Goal: Transaction & Acquisition: Subscribe to service/newsletter

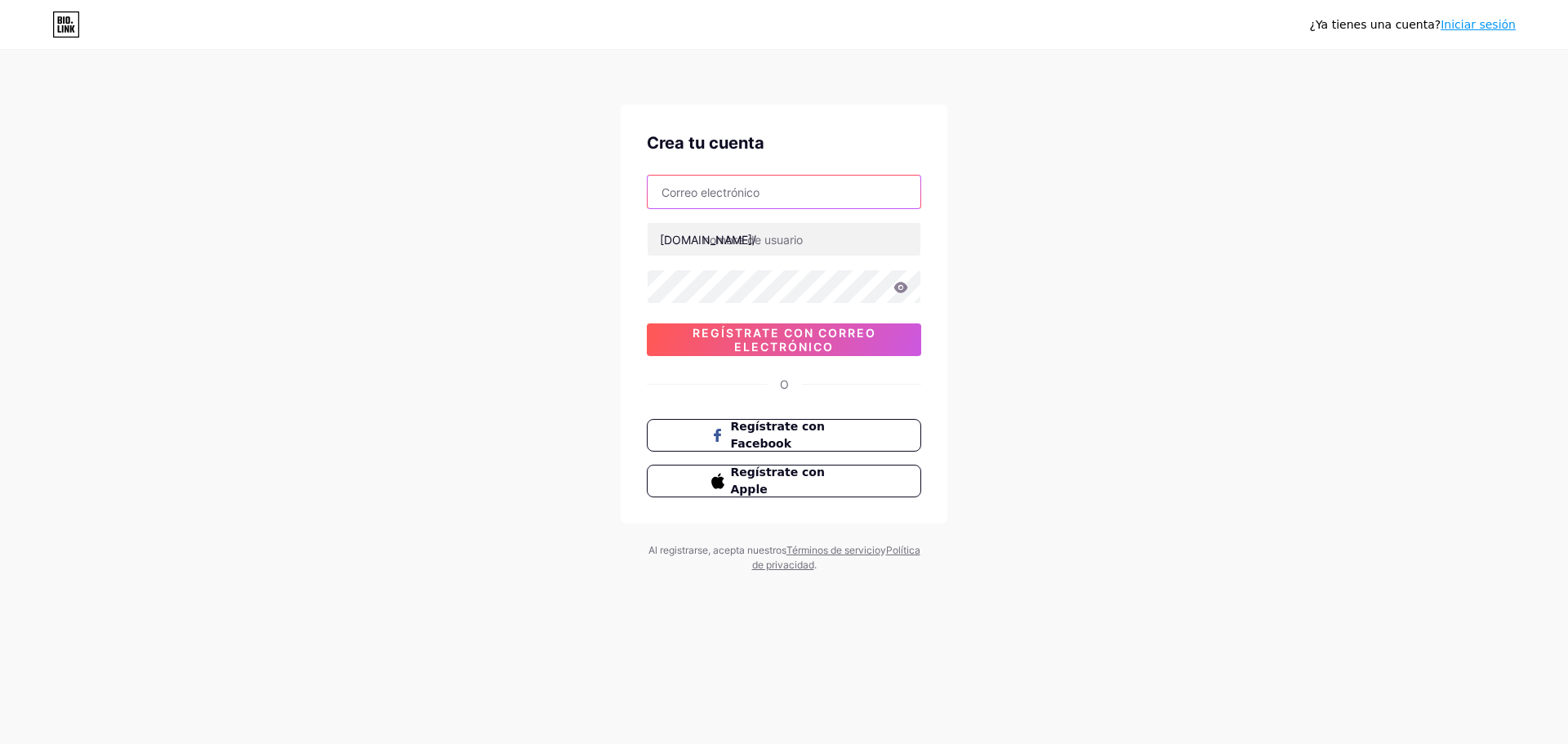
click at [857, 204] on input "text" at bounding box center [784, 192] width 273 height 33
click at [1183, 137] on div "¿Ya tienes una cuenta? Iniciar sesión Crea tu cuenta [DOMAIN_NAME]/ 0cAFcWeA737…" at bounding box center [784, 312] width 1568 height 625
click at [747, 201] on input "text" at bounding box center [784, 192] width 273 height 33
type input "[EMAIL_ADDRESS][DOMAIN_NAME]"
click at [758, 239] on input "text" at bounding box center [784, 240] width 273 height 33
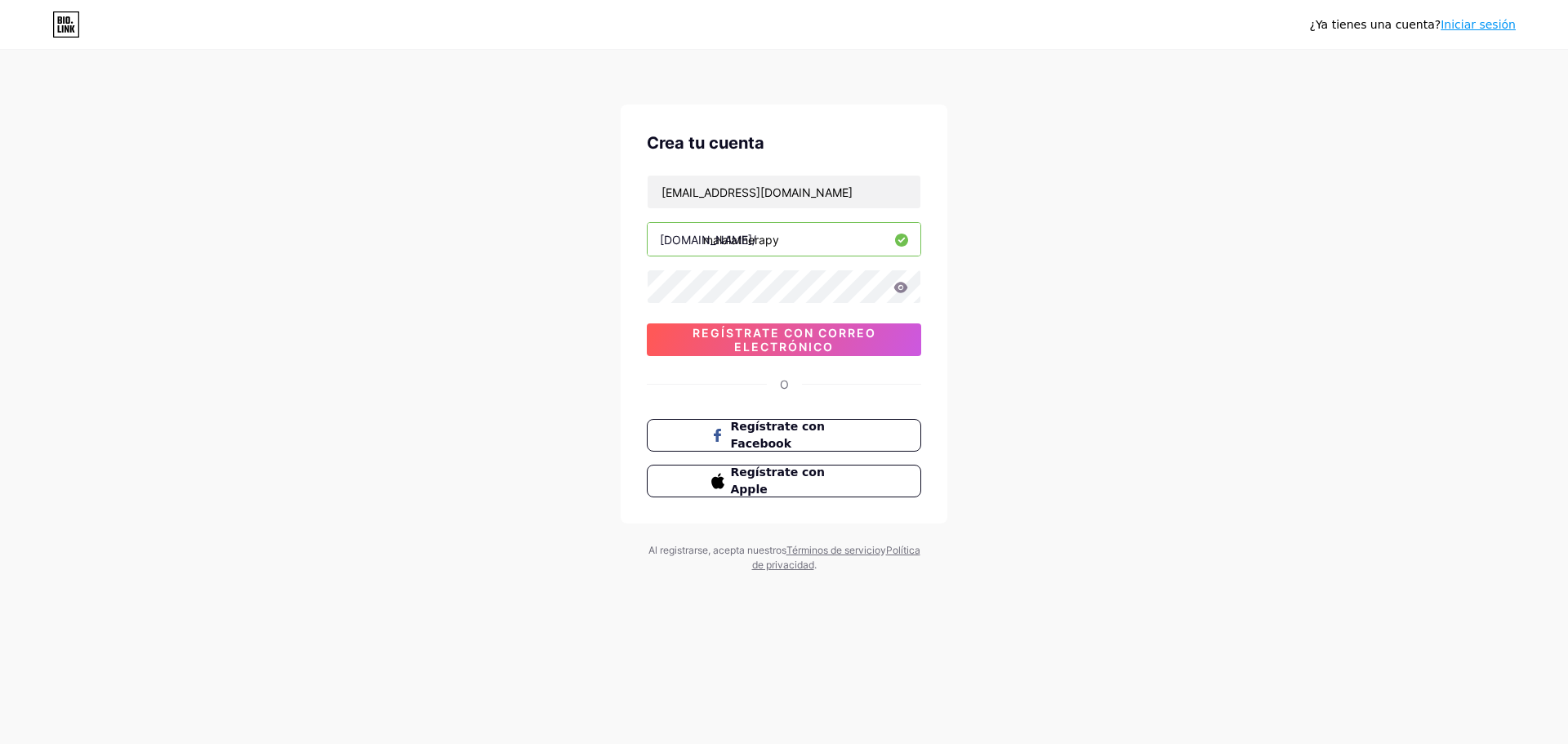
type input "malalatherapy"
click at [781, 336] on font "Regístrate con correo electrónico" at bounding box center [784, 339] width 184 height 28
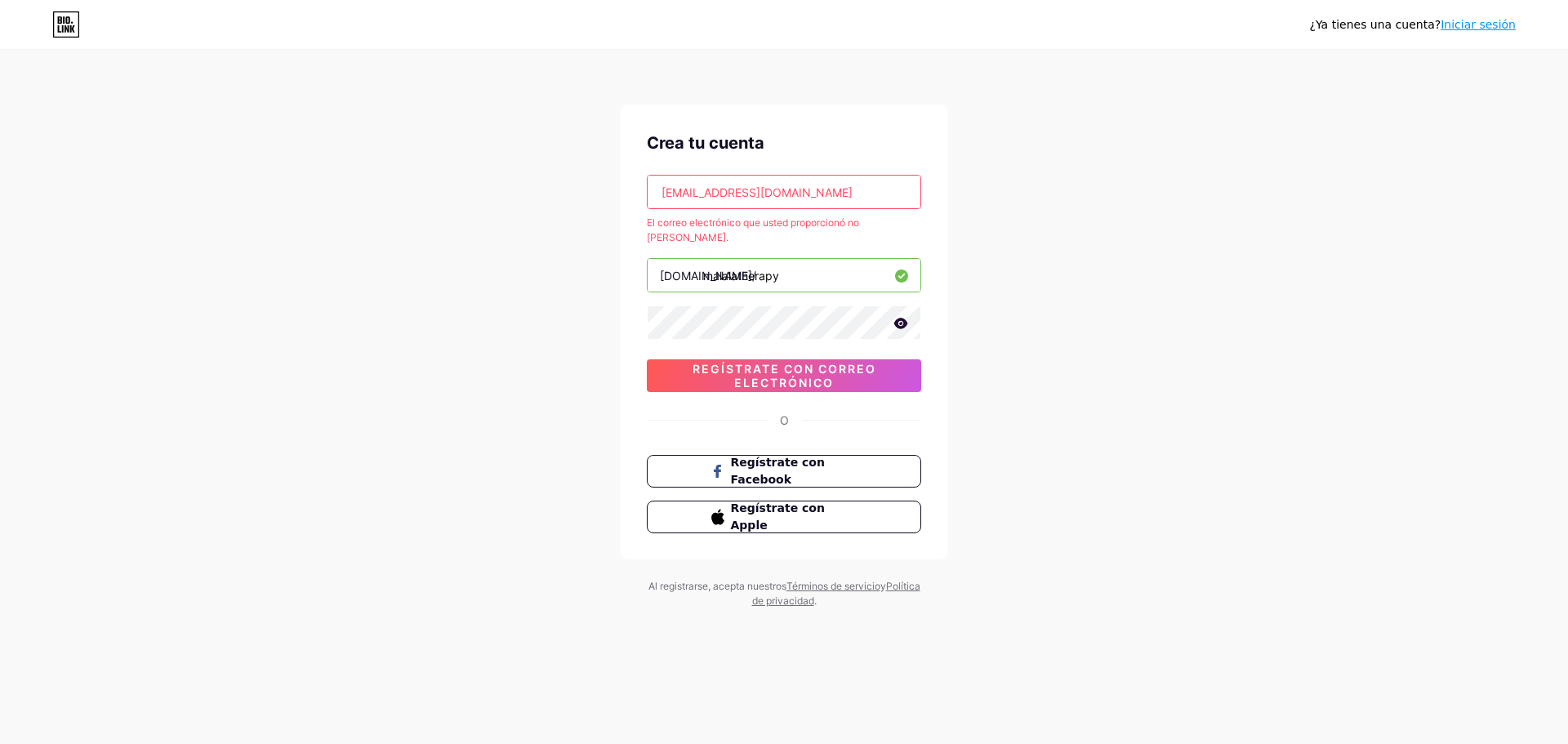
click at [784, 195] on input "[EMAIL_ADDRESS][DOMAIN_NAME]" at bounding box center [784, 192] width 273 height 33
type input "[EMAIL_ADDRESS][DOMAIN_NAME]"
click at [753, 366] on font "Regístrate con correo electrónico" at bounding box center [784, 376] width 184 height 28
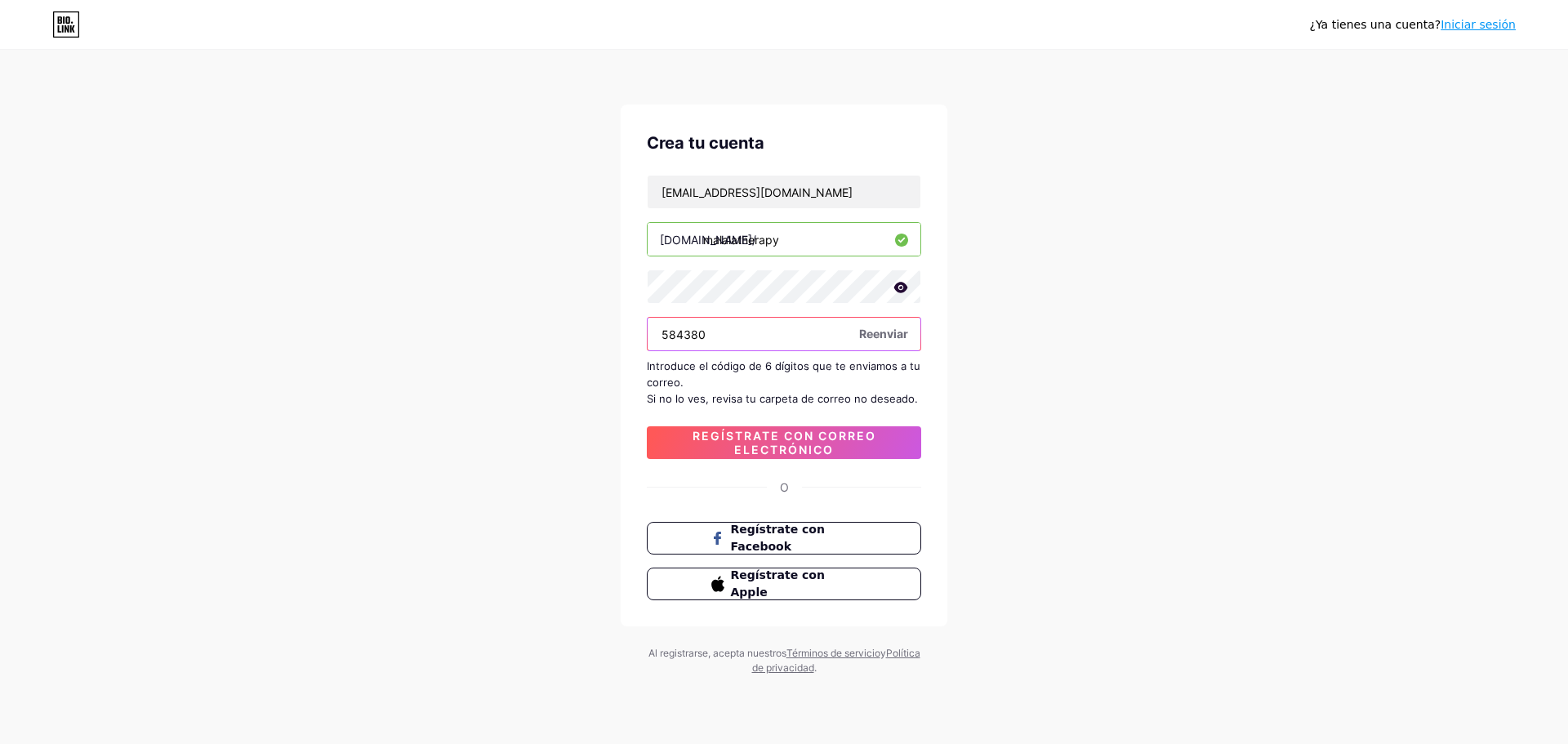
type input "584380"
click at [765, 445] on font "Regístrate con correo electrónico" at bounding box center [784, 443] width 184 height 28
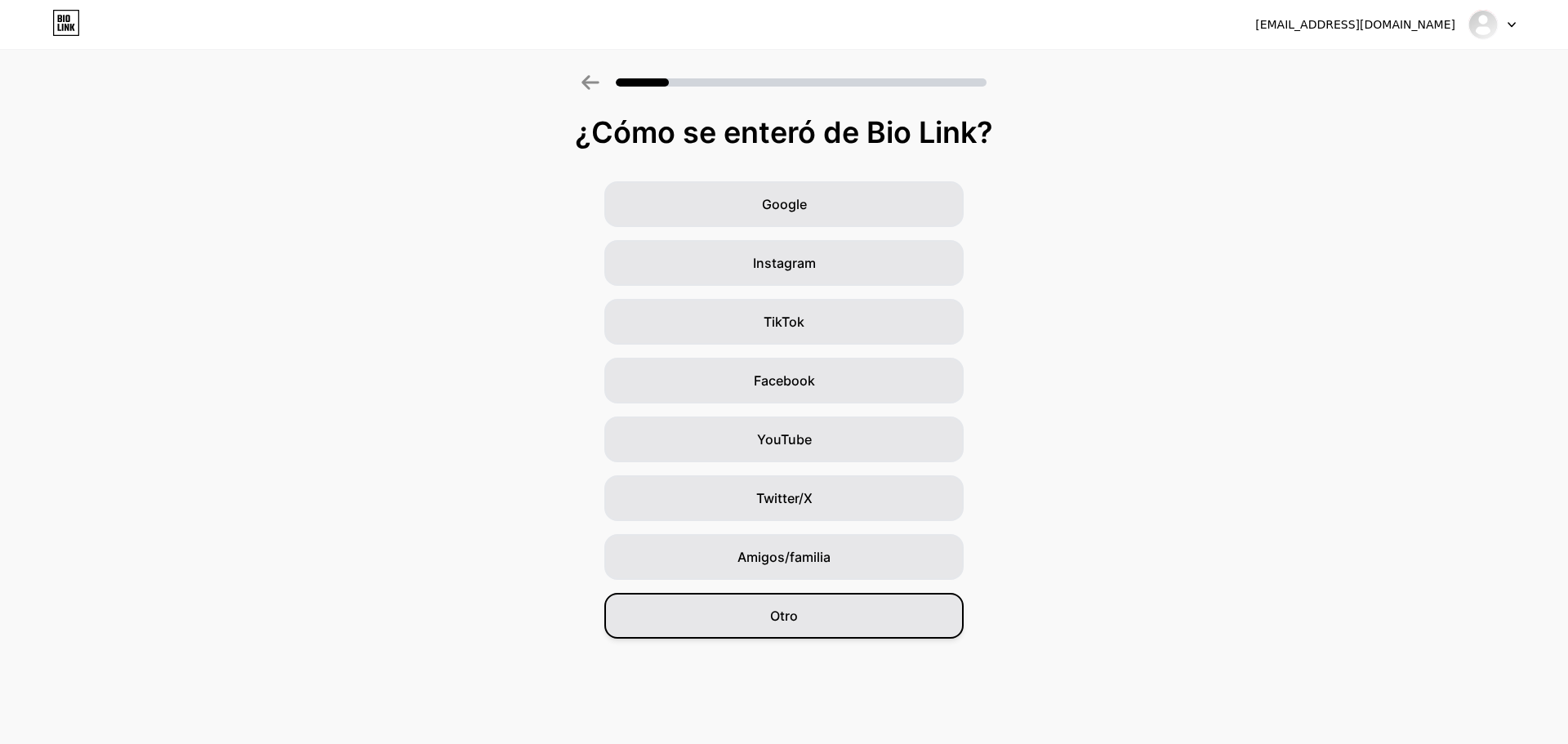
click at [785, 625] on span "Otro" at bounding box center [784, 616] width 28 height 20
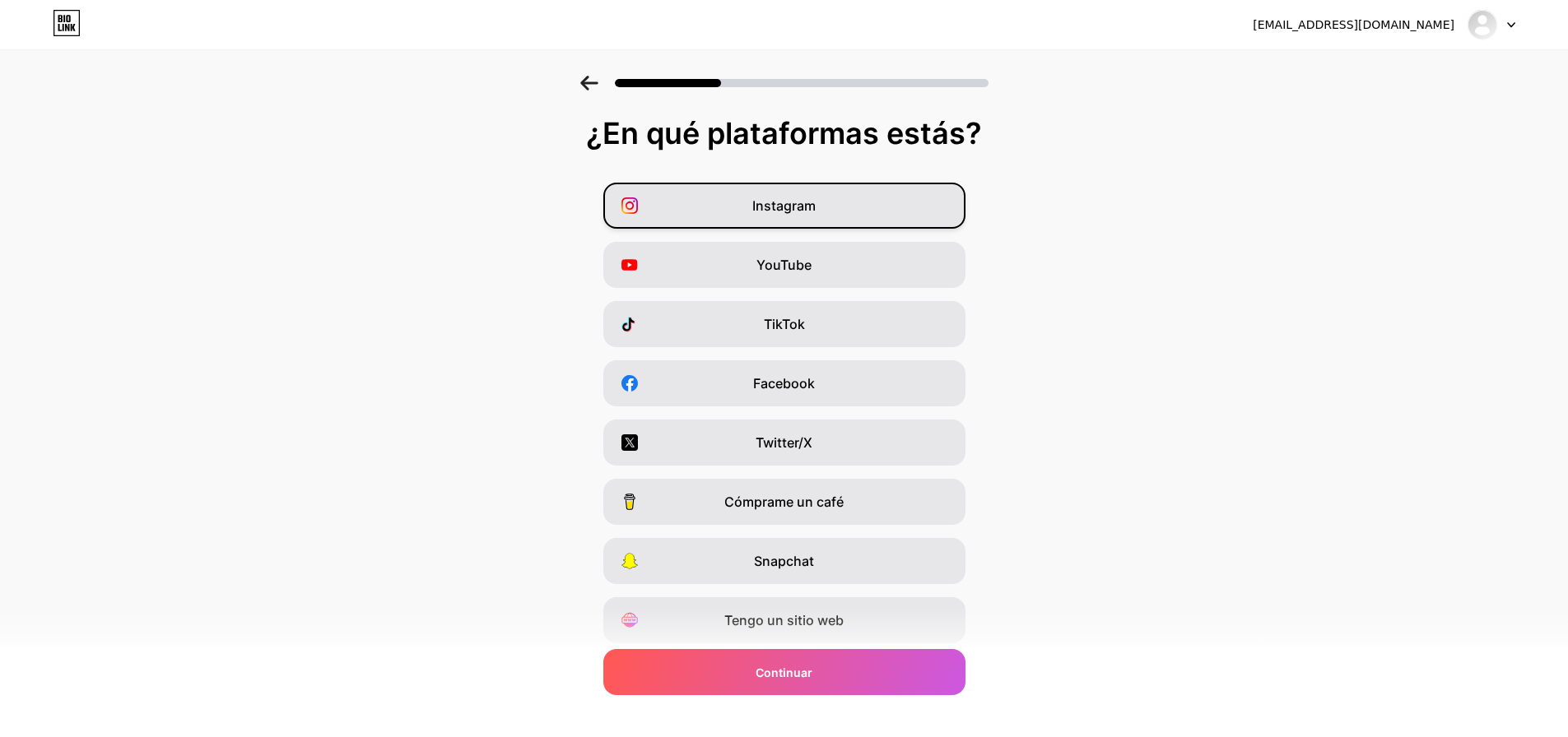
click at [813, 209] on font "Instagram" at bounding box center [783, 205] width 63 height 16
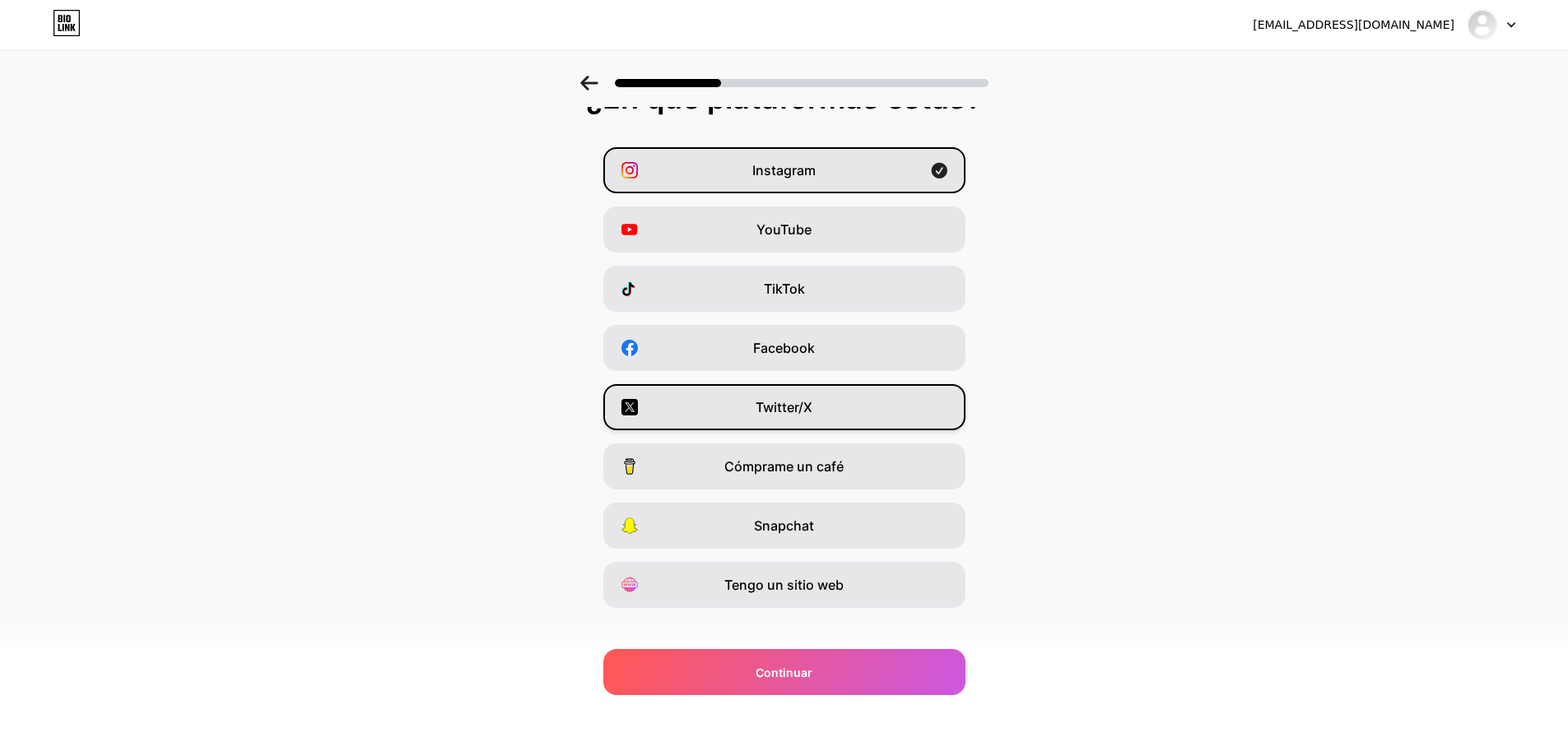
scroll to position [54, 0]
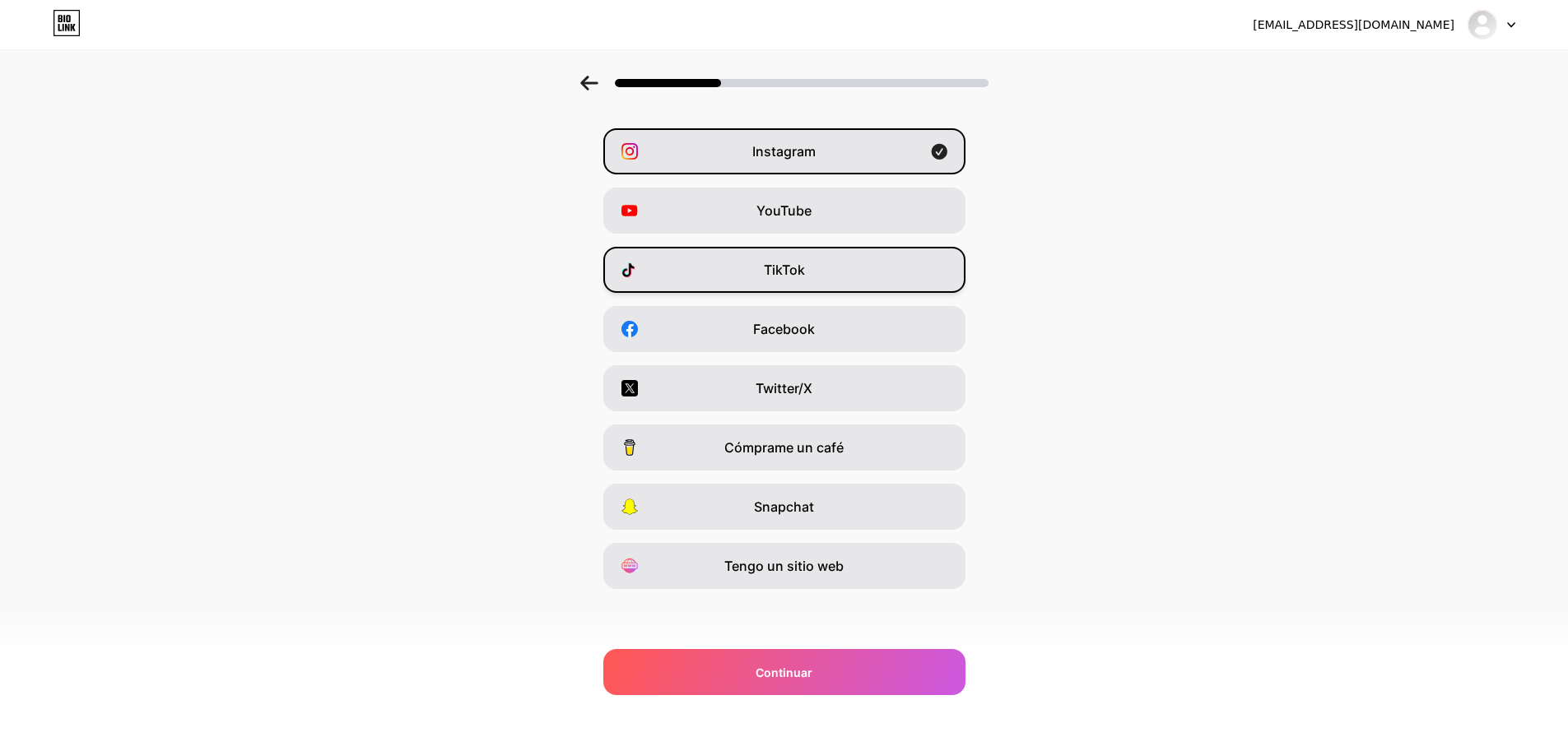
click at [842, 268] on div "TikTok" at bounding box center [784, 269] width 362 height 46
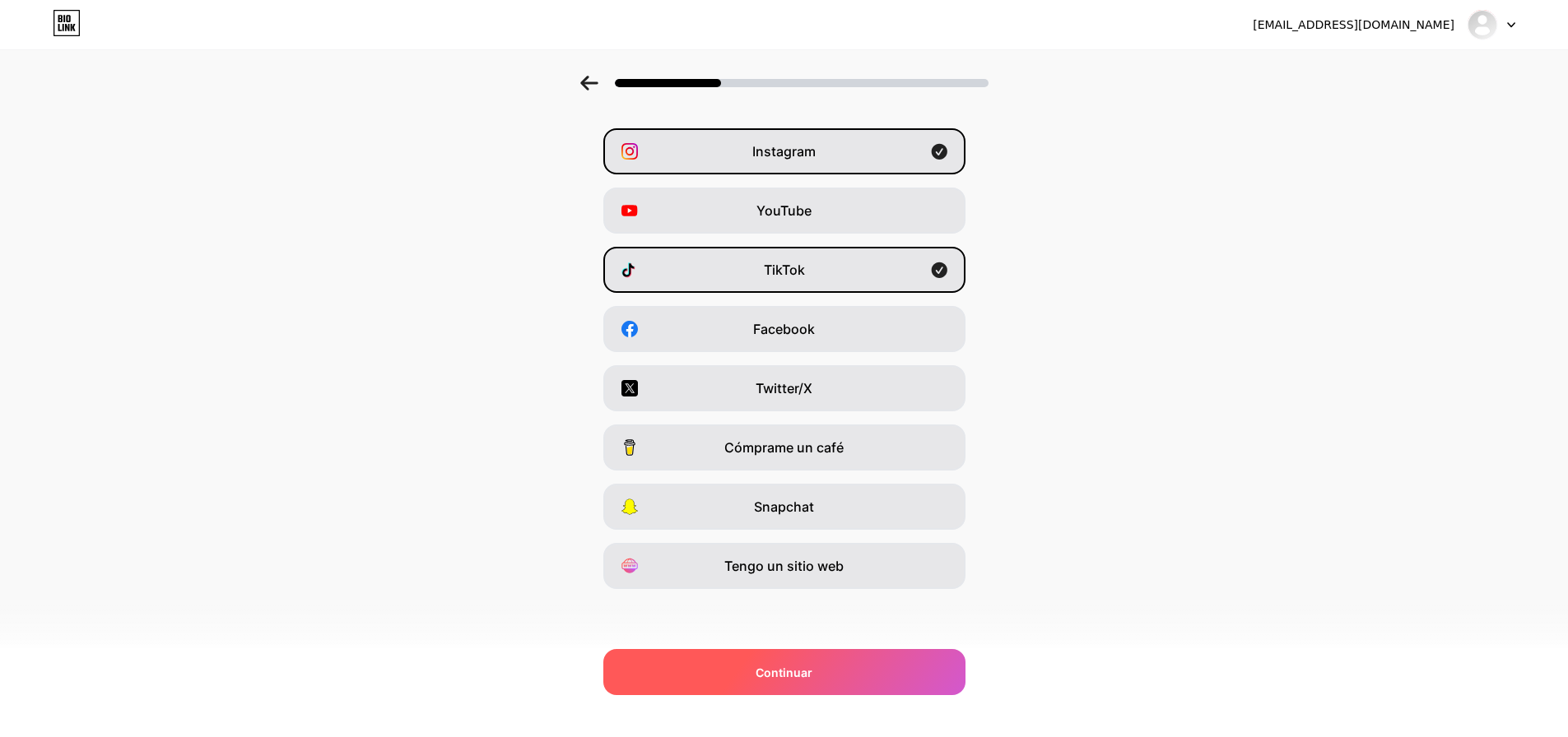
click at [849, 682] on div "Continuar" at bounding box center [784, 672] width 362 height 46
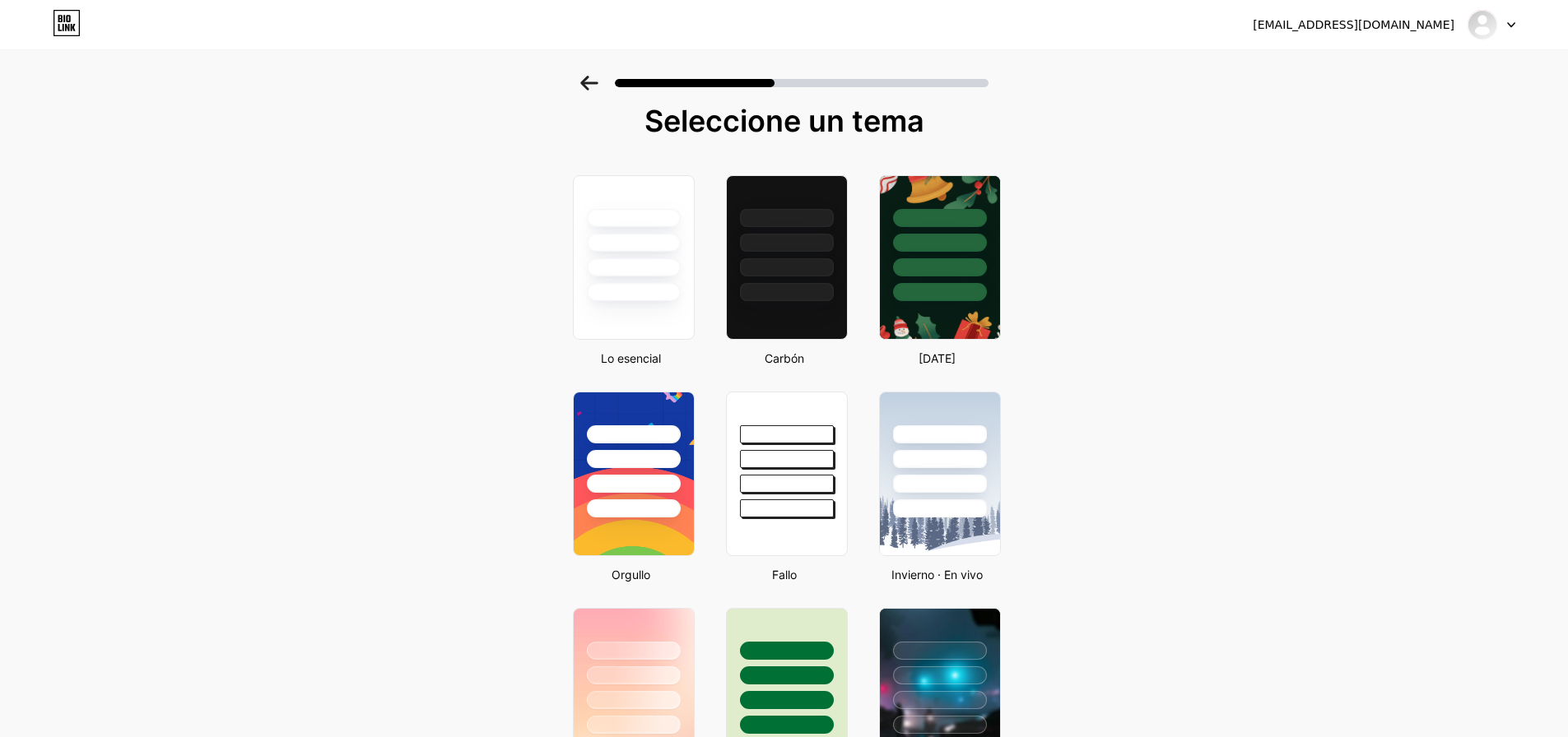
scroll to position [0, 0]
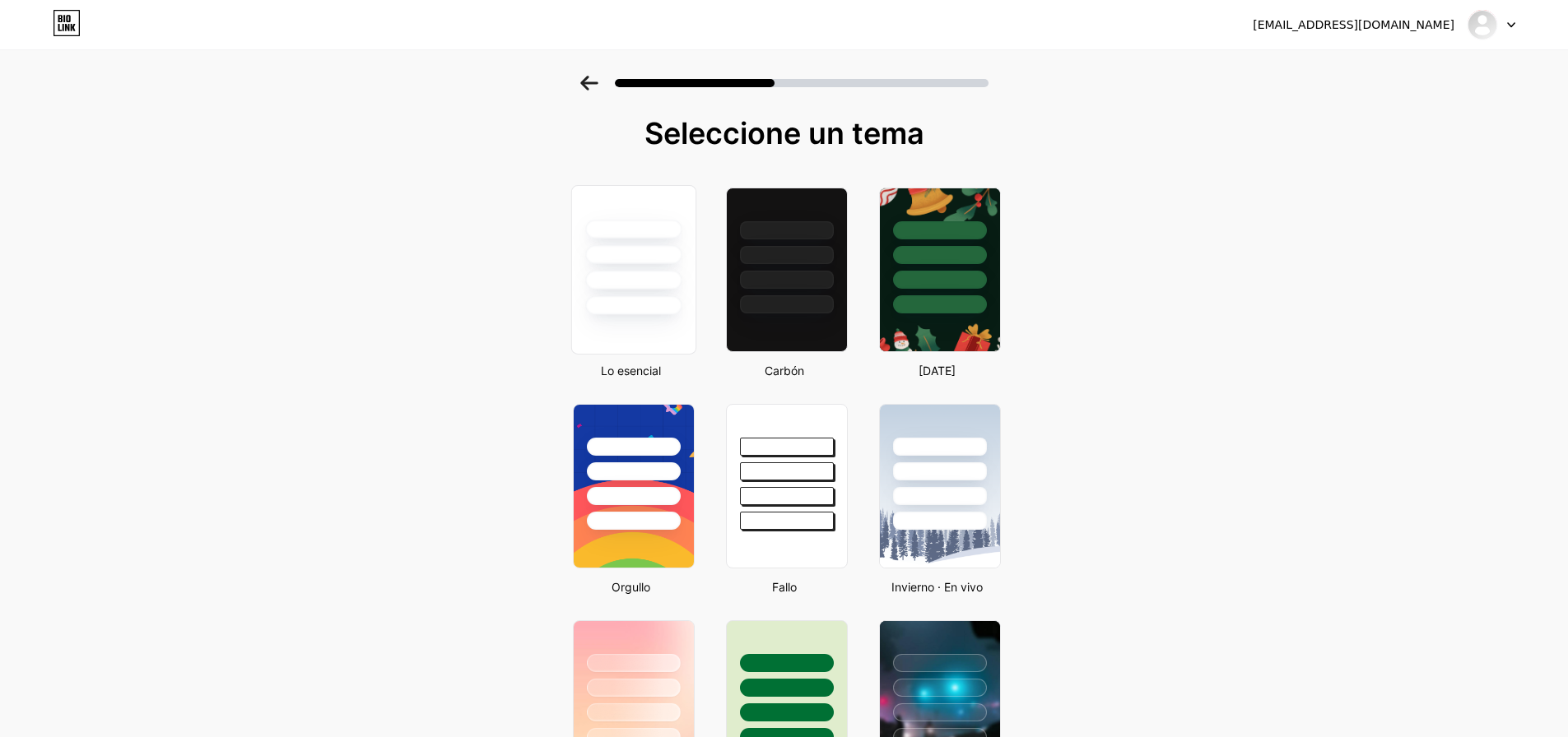
click at [621, 254] on div at bounding box center [632, 254] width 96 height 19
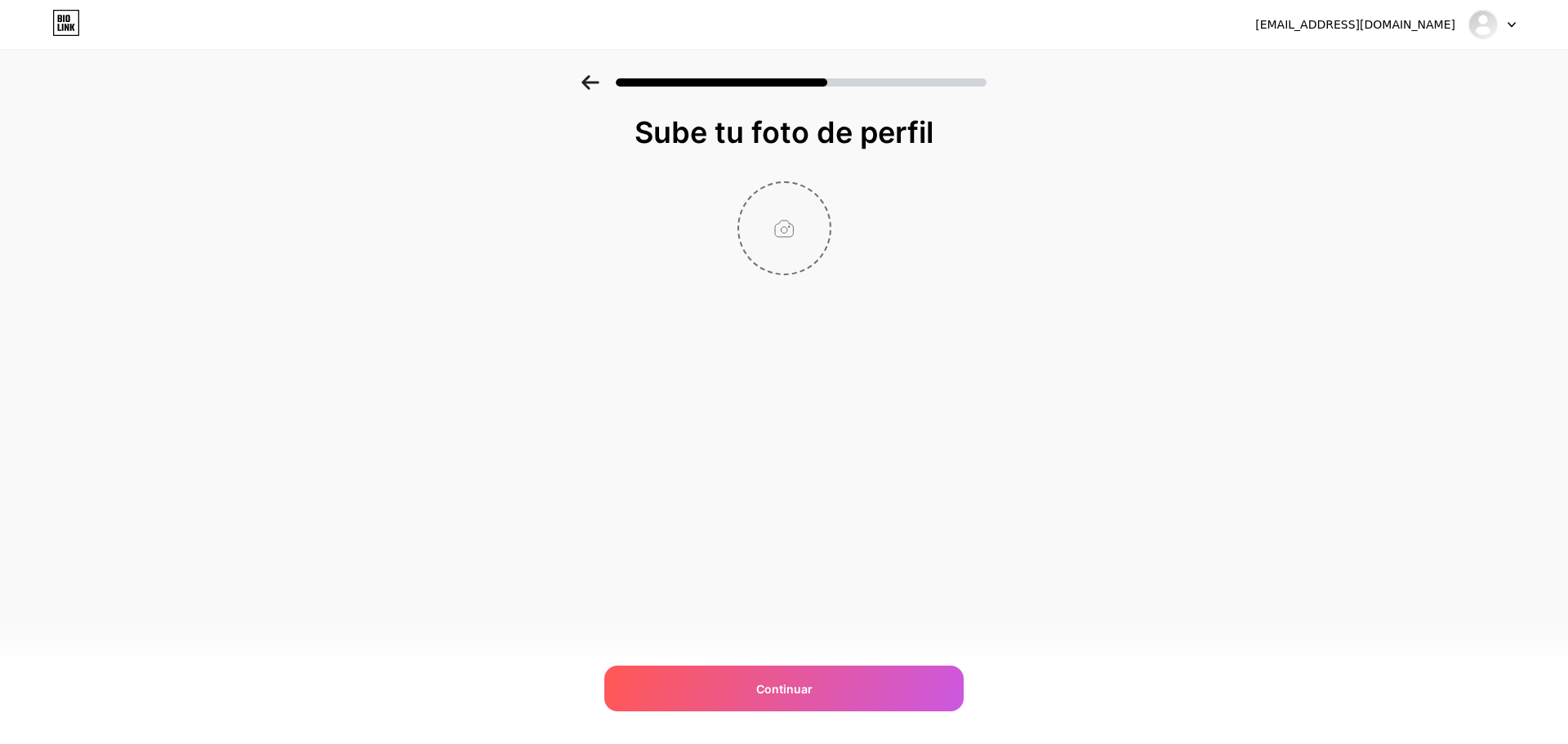
click at [799, 237] on input "file" at bounding box center [784, 229] width 91 height 91
type input "C:\fakepath\WhatsApp Image [DATE] 09.42.23.jpeg"
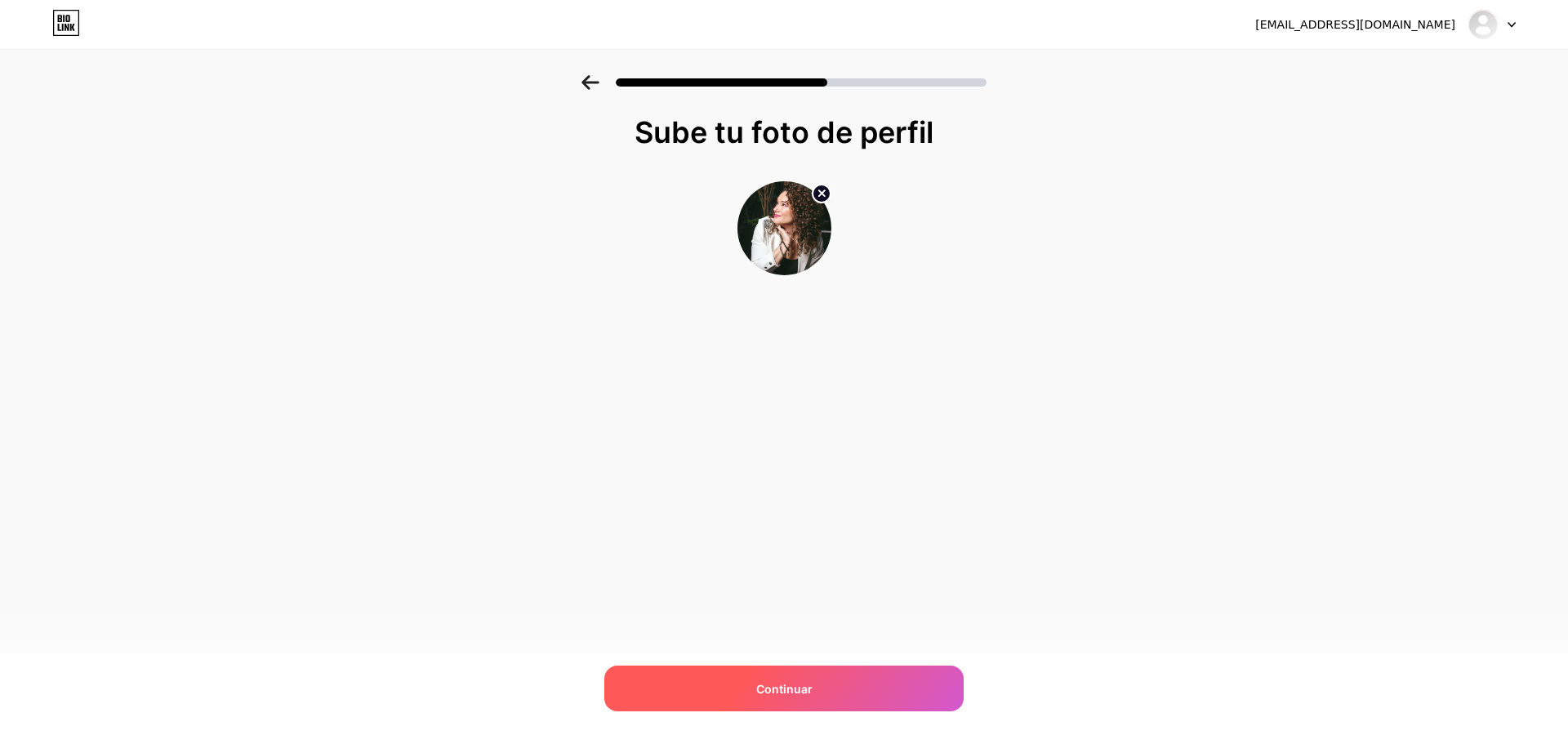
click at [756, 693] on font "Continuar" at bounding box center [784, 689] width 56 height 14
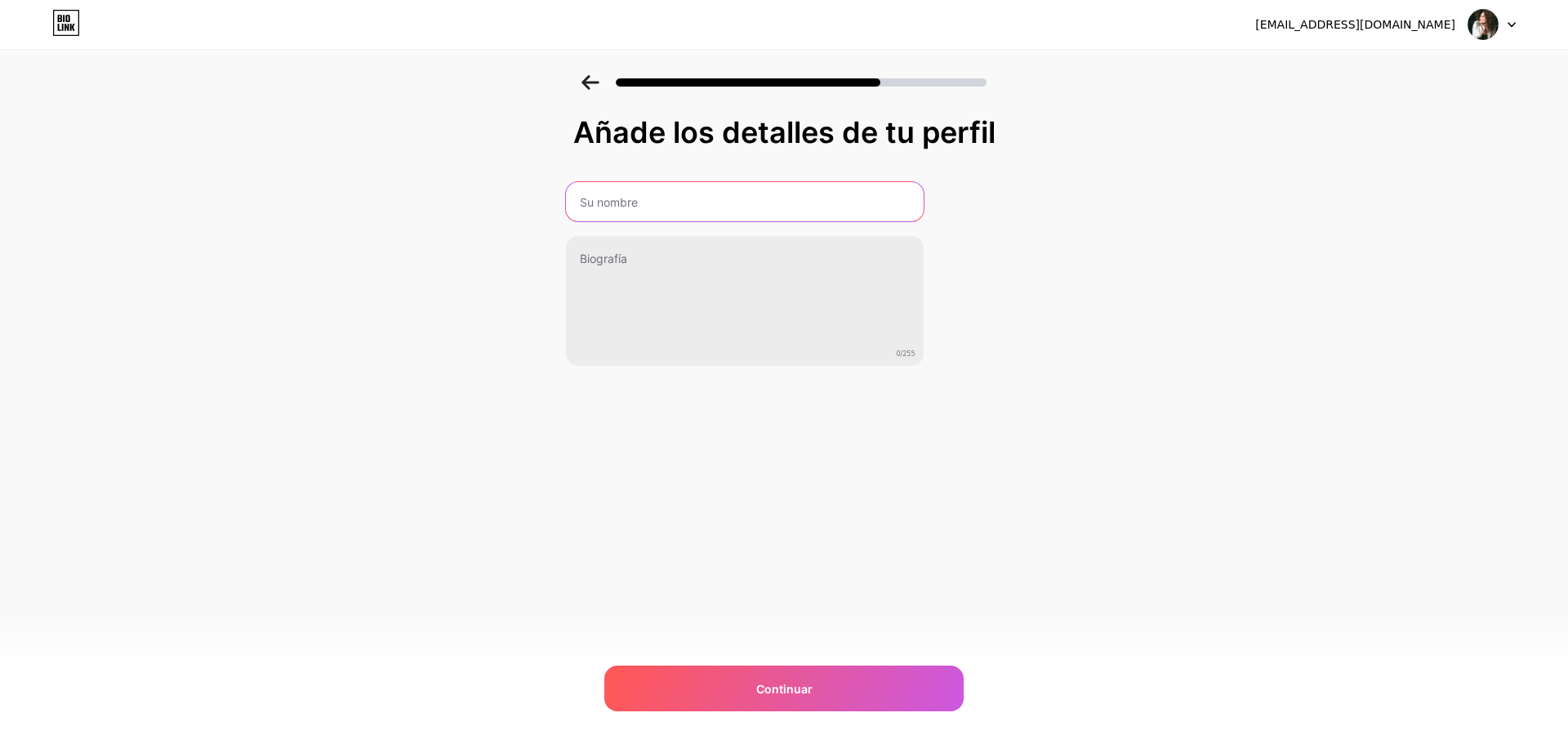
click at [671, 199] on input "text" at bounding box center [745, 201] width 357 height 39
type input "Malala"
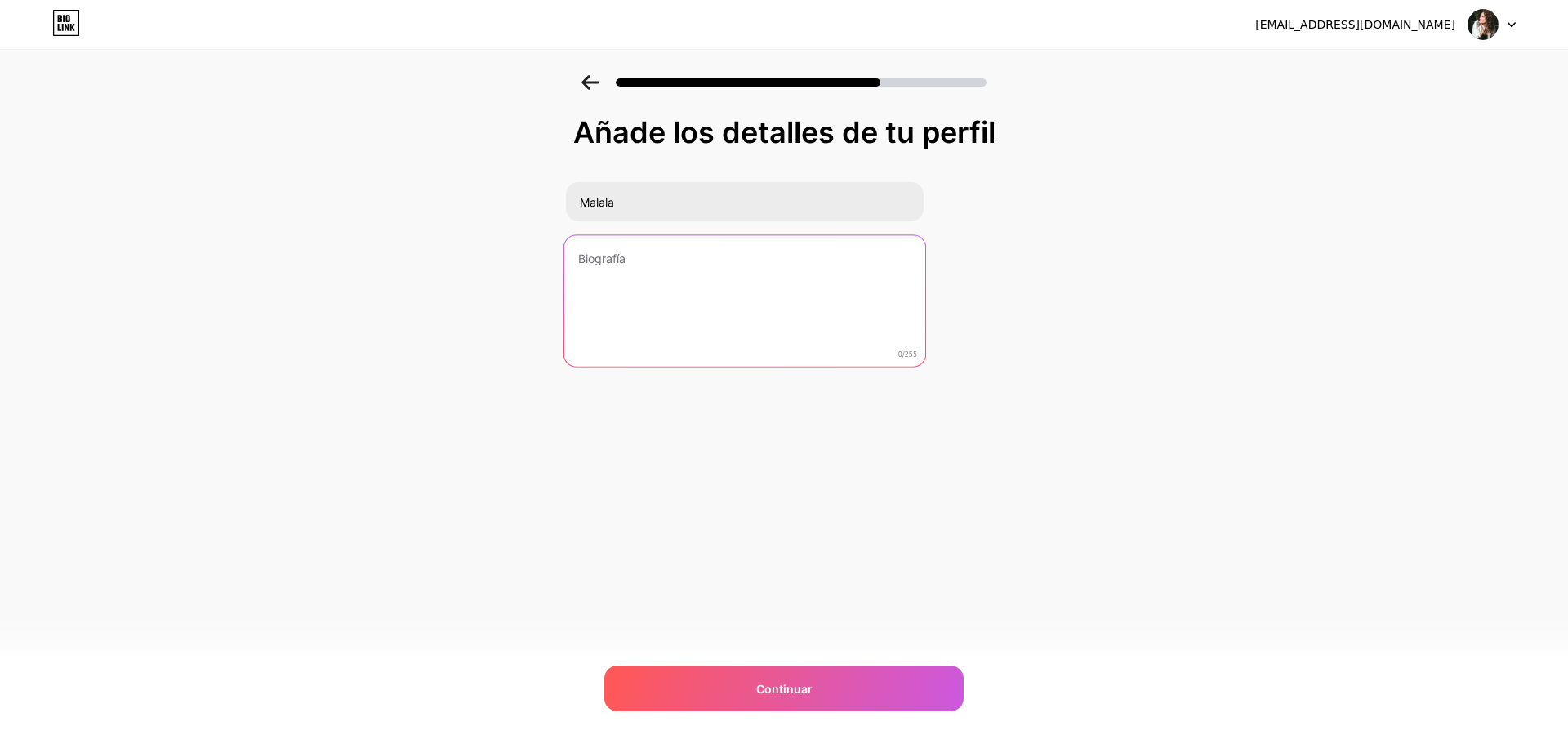
paste textarea "Soy de [PERSON_NAME], [GEOGRAPHIC_DATA]. Peluquera especialista en rulos, apasi…"
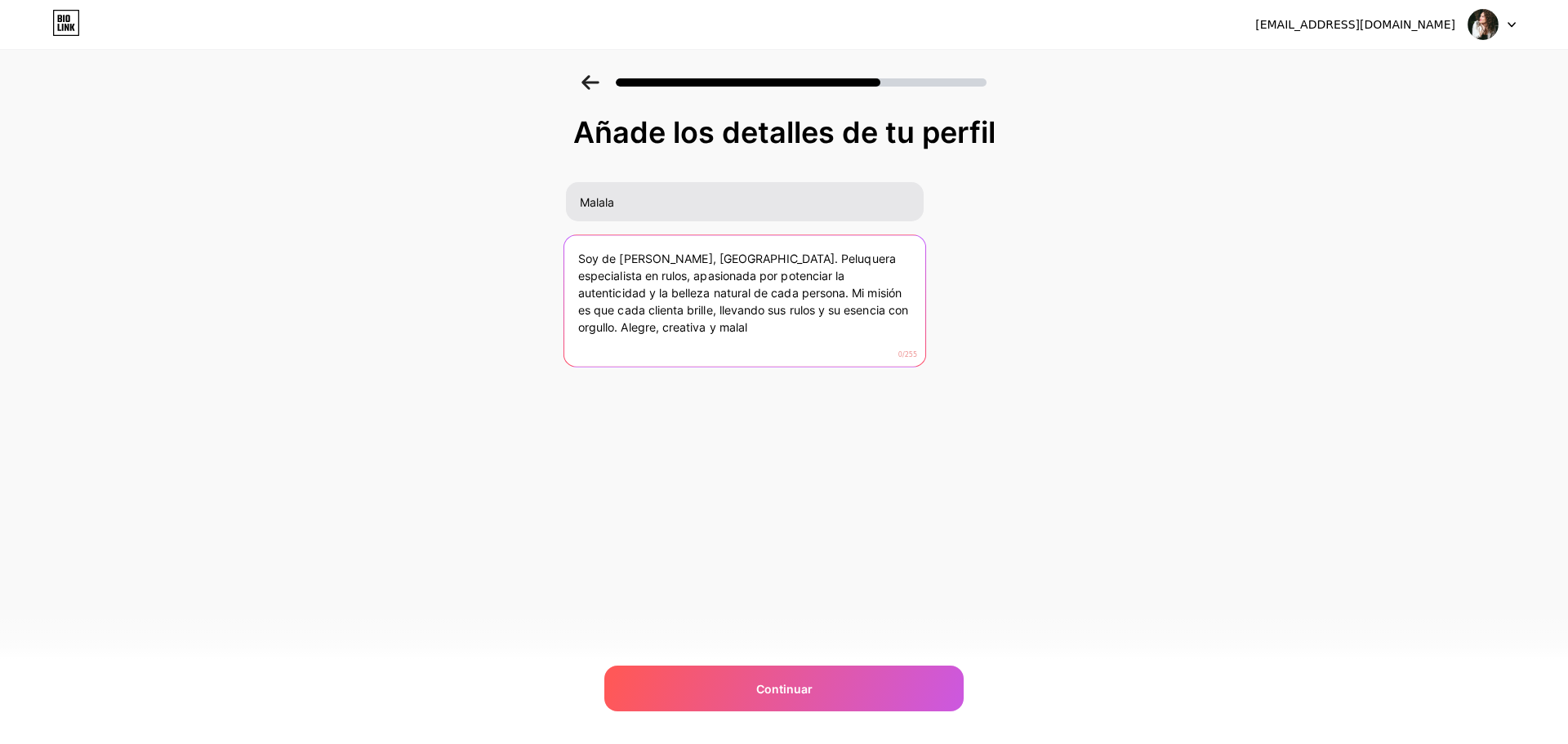
type textarea "Soy de [PERSON_NAME], [GEOGRAPHIC_DATA]. Peluquera especialista en rulos, apasi…"
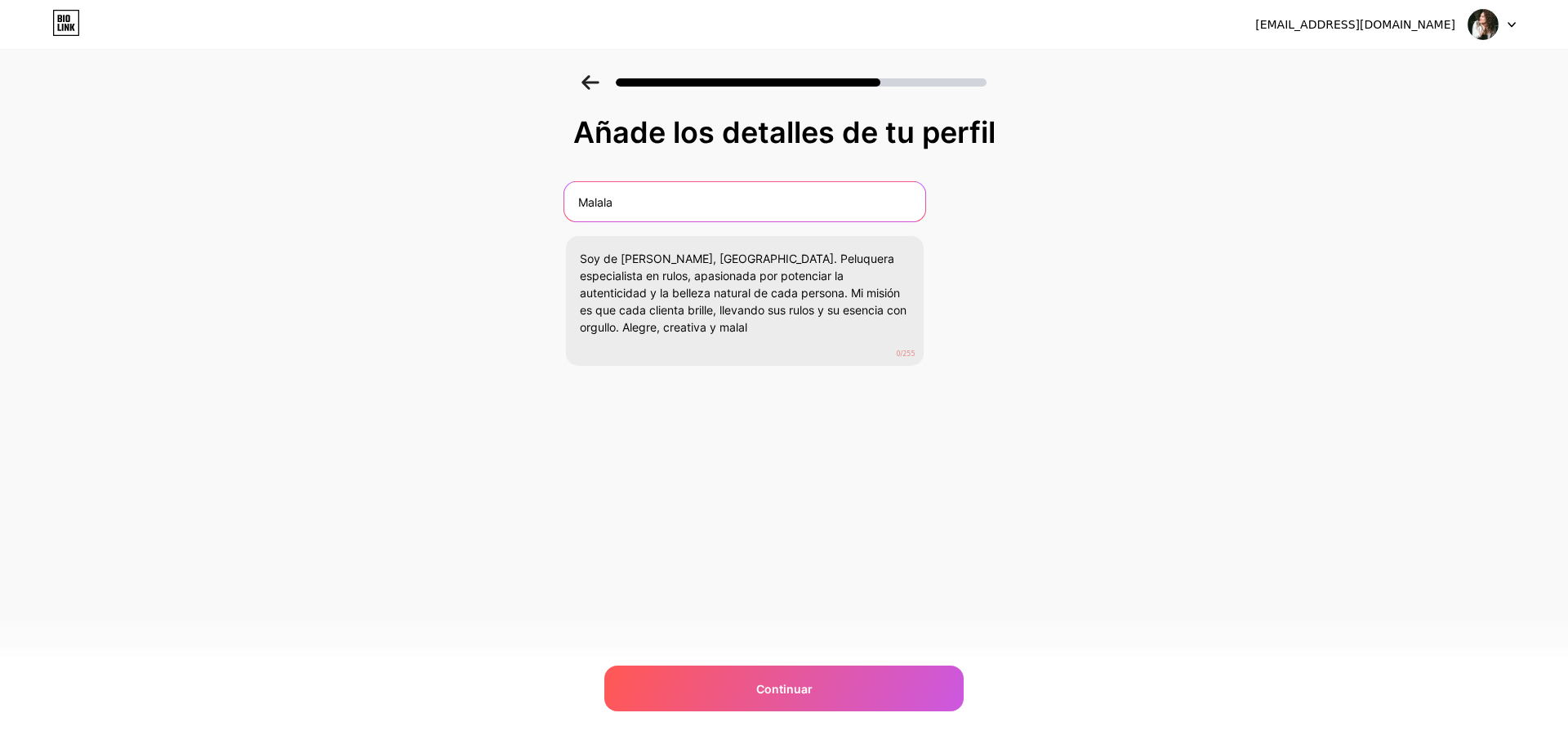
click at [665, 193] on input "Malala" at bounding box center [744, 201] width 361 height 39
drag, startPoint x: 694, startPoint y: 206, endPoint x: 490, endPoint y: 197, distance: 204.2
click at [490, 197] on div "Añade los detalles de tu perfil Malala Soy de [PERSON_NAME], [GEOGRAPHIC_DATA].…" at bounding box center [784, 262] width 1568 height 374
paste input "✨ Malala | Artista del [PERSON_NAME] natural"
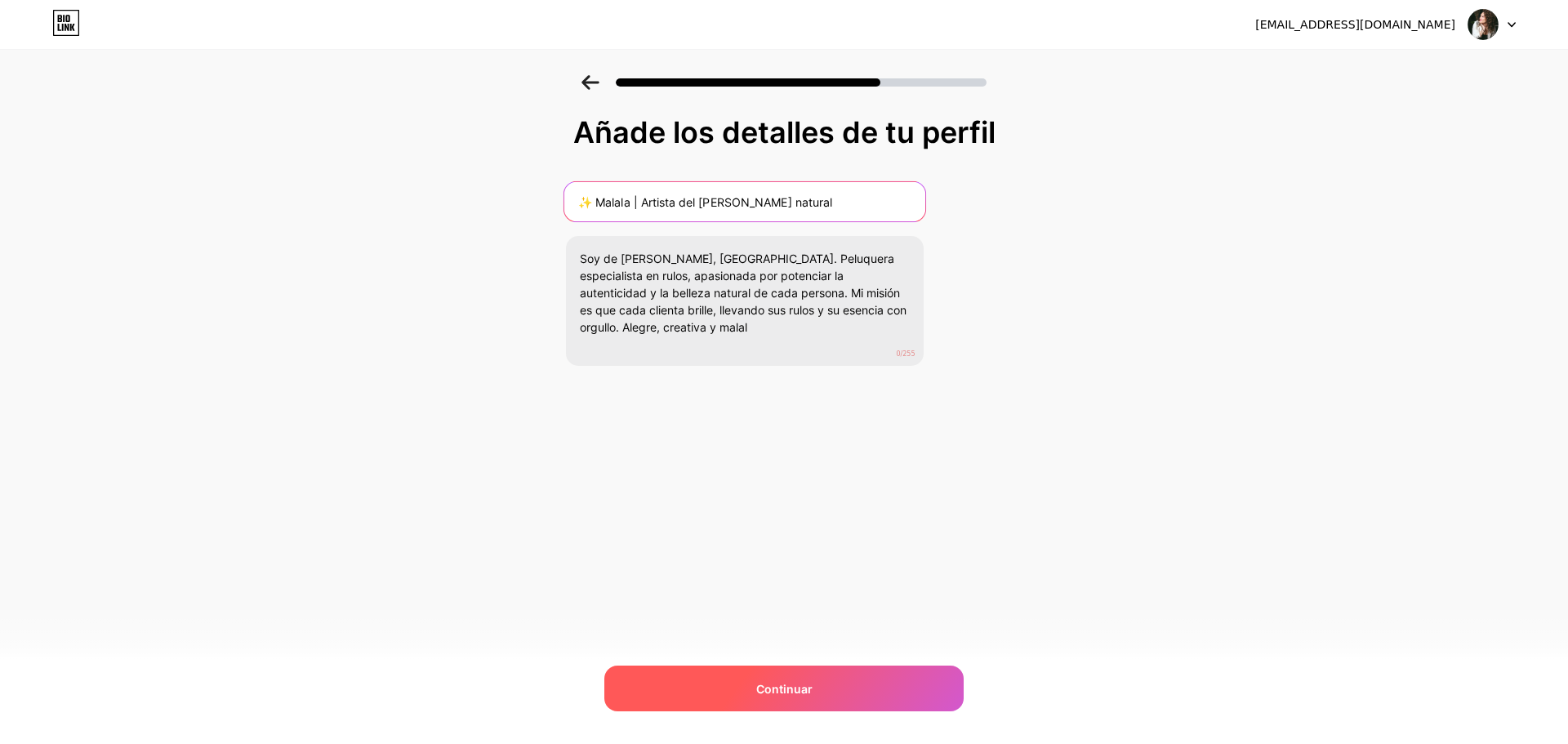
type input "✨ Malala | Artista del [PERSON_NAME] natural"
click at [761, 688] on font "Continuar" at bounding box center [784, 689] width 56 height 14
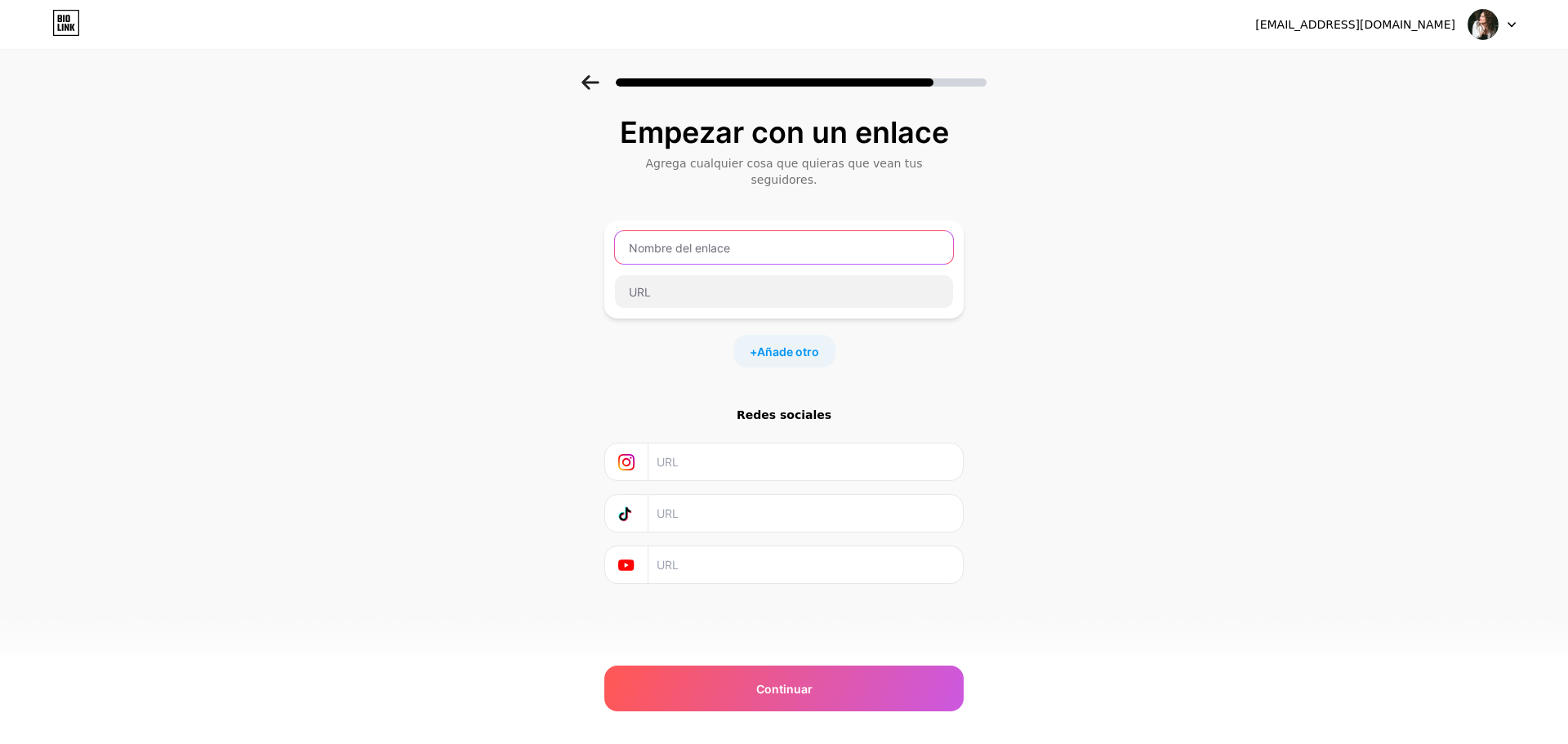
click at [752, 231] on input "text" at bounding box center [784, 248] width 338 height 33
paste input "💫 Malala Therapy — Rulos & Peluquería"
type input "💫 Malala Therapy — Rulos & Peluquería"
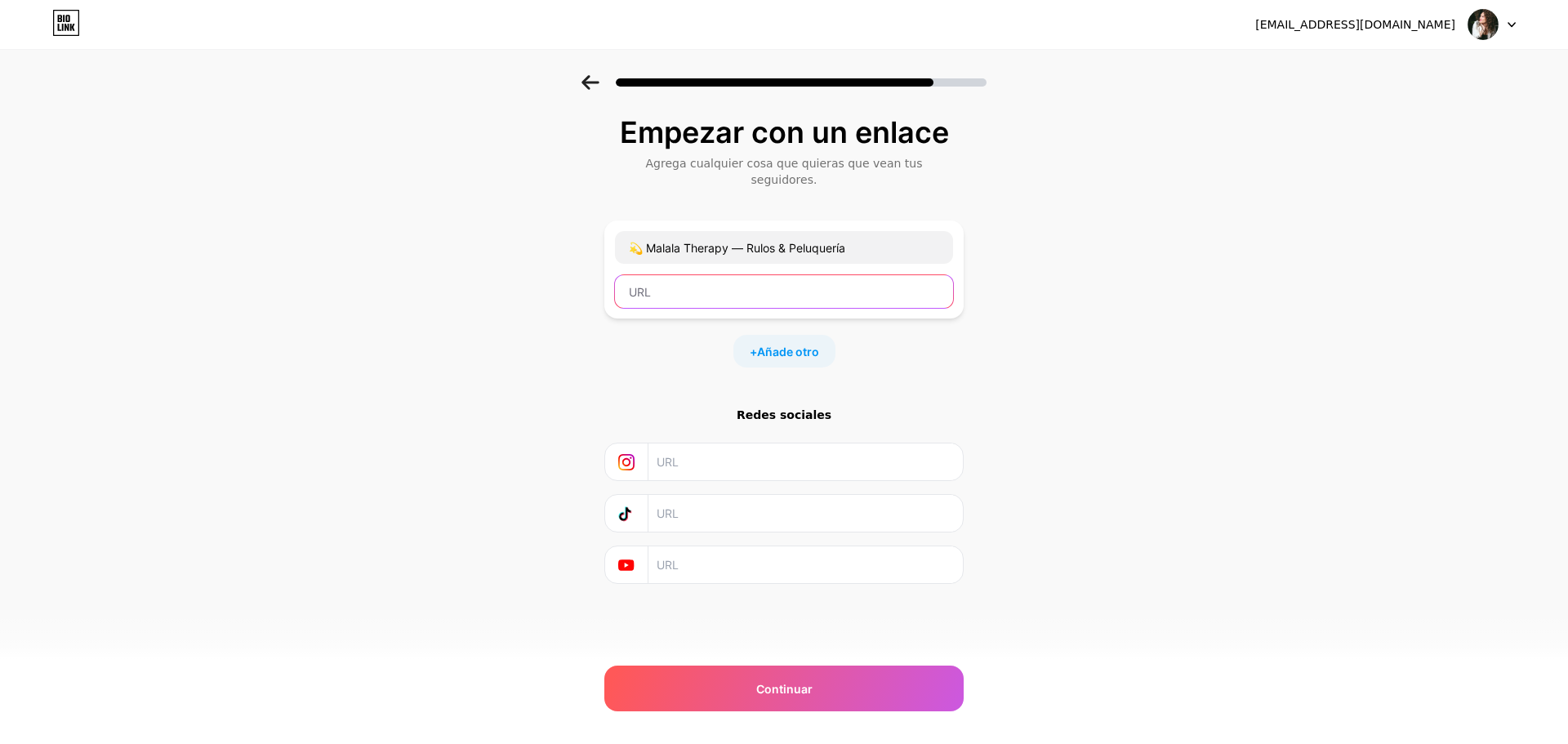
click at [749, 275] on input "text" at bounding box center [784, 291] width 338 height 33
click at [840, 282] on input "text" at bounding box center [784, 291] width 338 height 33
paste input "📎 [URL][DOMAIN_NAME]"
type input "📎 [URL][DOMAIN_NAME]"
click at [799, 345] on font "Añade otro" at bounding box center [788, 351] width 62 height 14
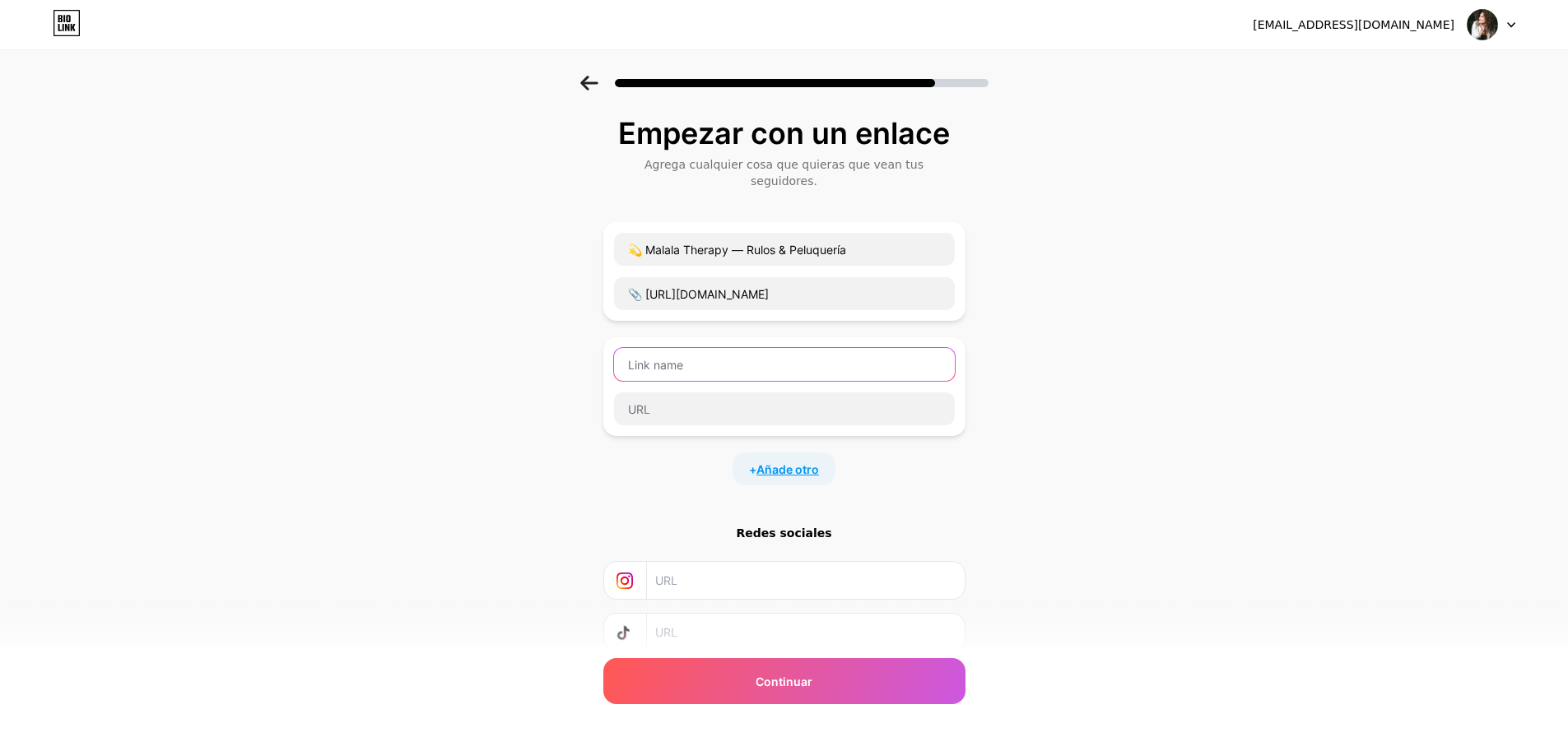
click at [805, 348] on input "text" at bounding box center [784, 364] width 341 height 33
click at [717, 348] on input "text" at bounding box center [784, 364] width 341 height 33
paste input "💈 [PERSON_NAME] — Estilo & Flow"
type input "💈 [PERSON_NAME] — Estilo & Flow"
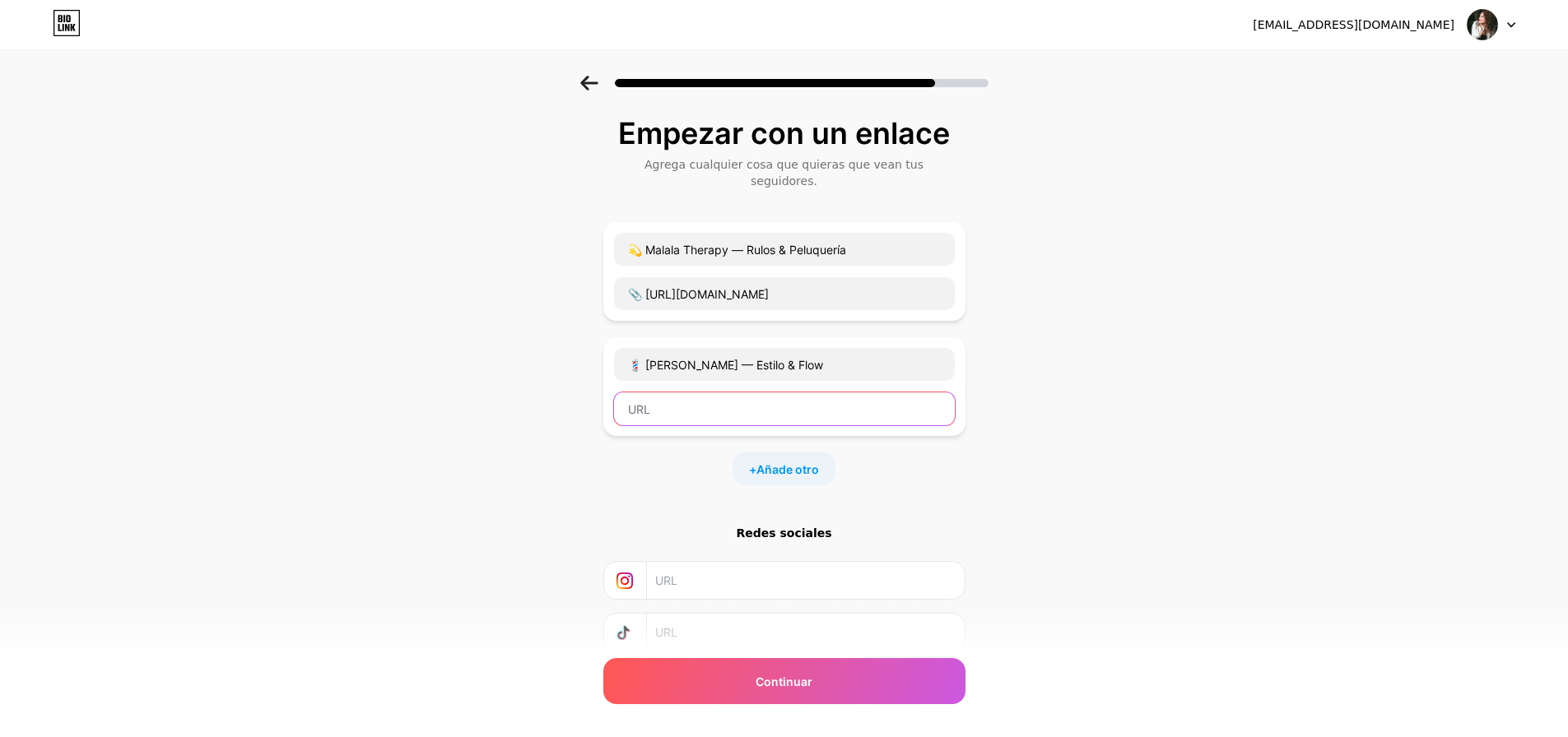
click at [832, 393] on input "text" at bounding box center [784, 409] width 341 height 33
paste input "📎 [URL][DOMAIN_NAME]"
type input "📎 [URL][DOMAIN_NAME]"
click at [789, 462] on font "Añade otro" at bounding box center [788, 469] width 62 height 14
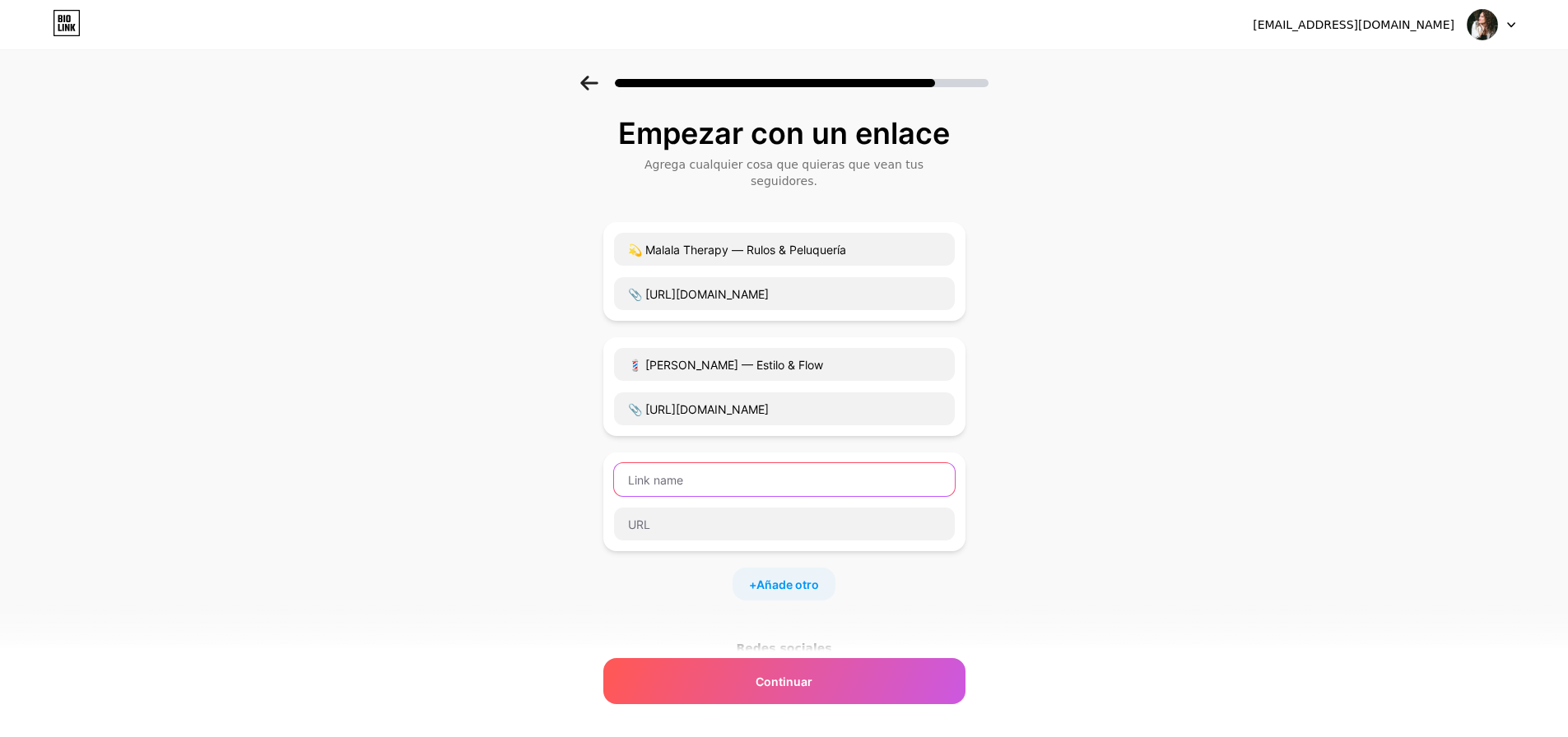
click at [724, 463] on input "text" at bounding box center [784, 479] width 341 height 33
paste input "💅 [PERSON_NAME] — Nail Glow"
type input "💅 [PERSON_NAME] — Glitter and Nails"
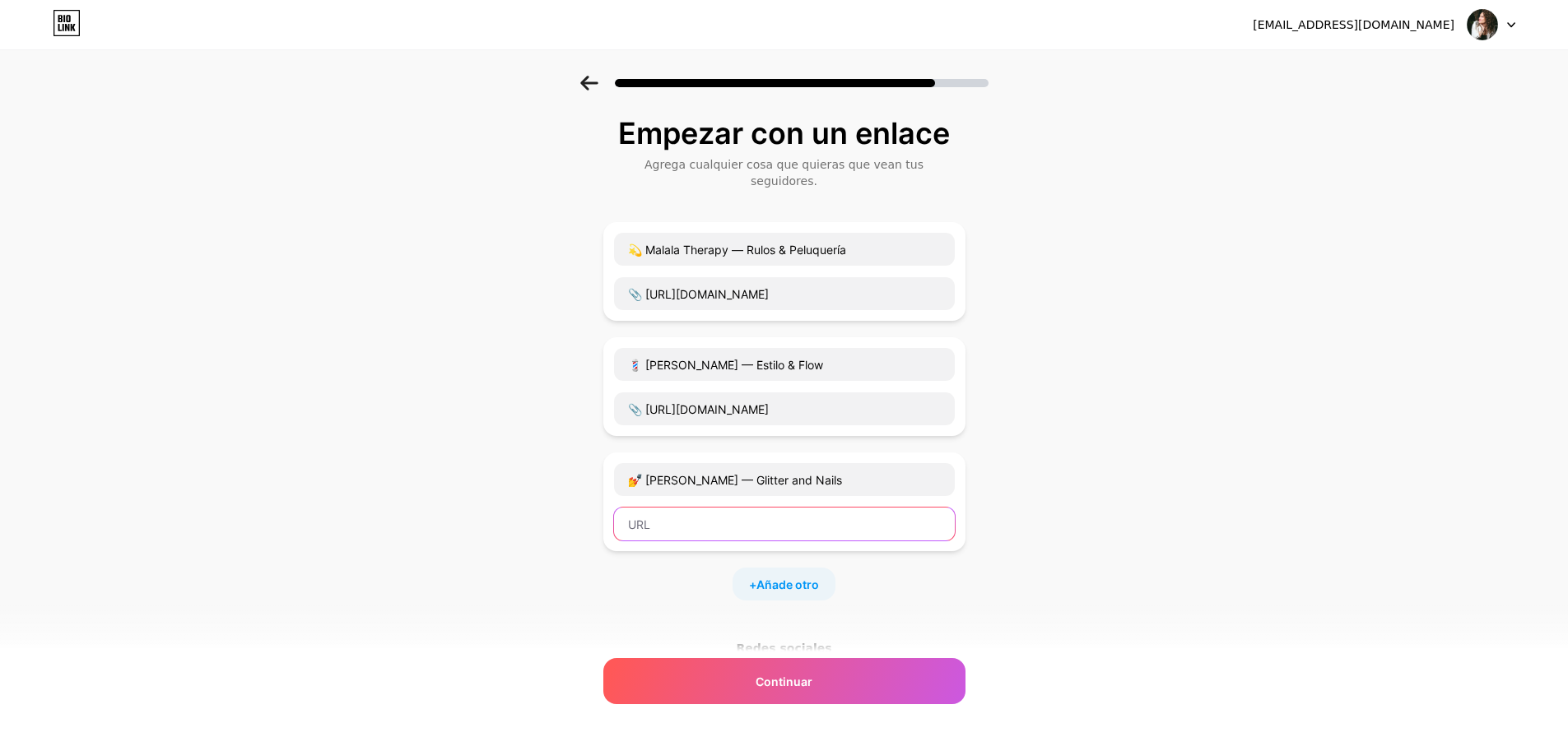
click at [732, 510] on input "text" at bounding box center [784, 524] width 341 height 33
paste input "[URL][DOMAIN_NAME]"
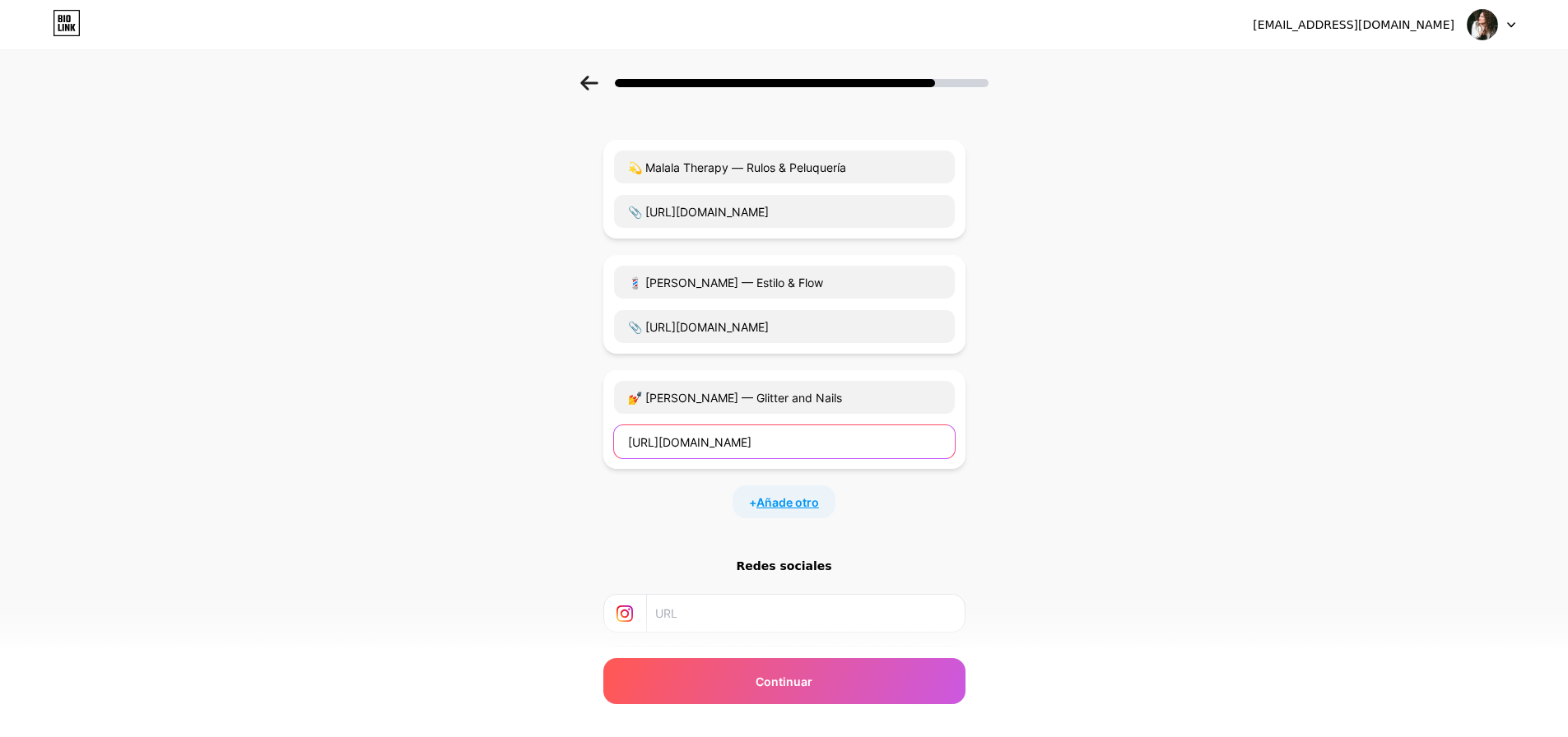
type input "[URL][DOMAIN_NAME]"
click at [810, 493] on span "Añade otro" at bounding box center [788, 501] width 62 height 17
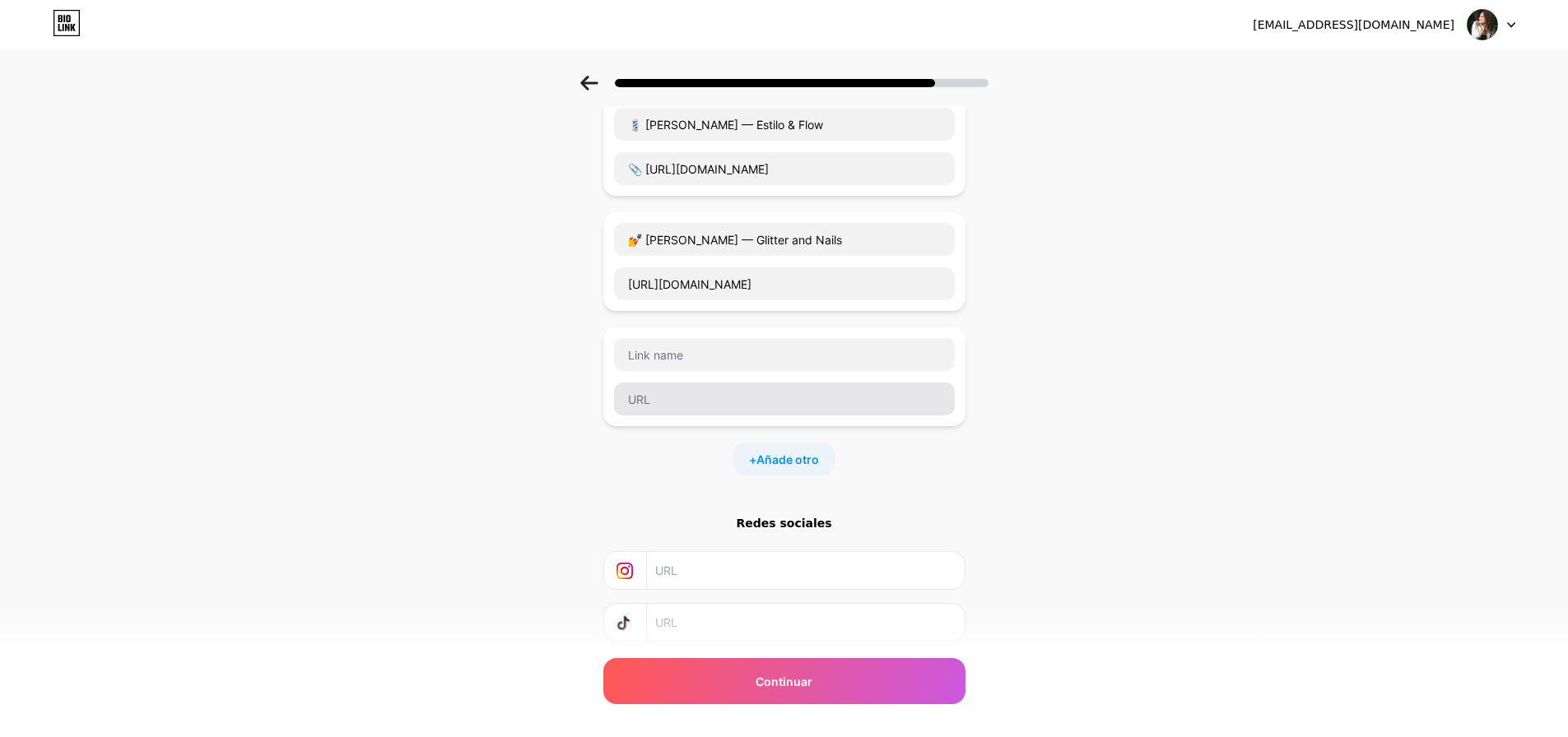
scroll to position [247, 0]
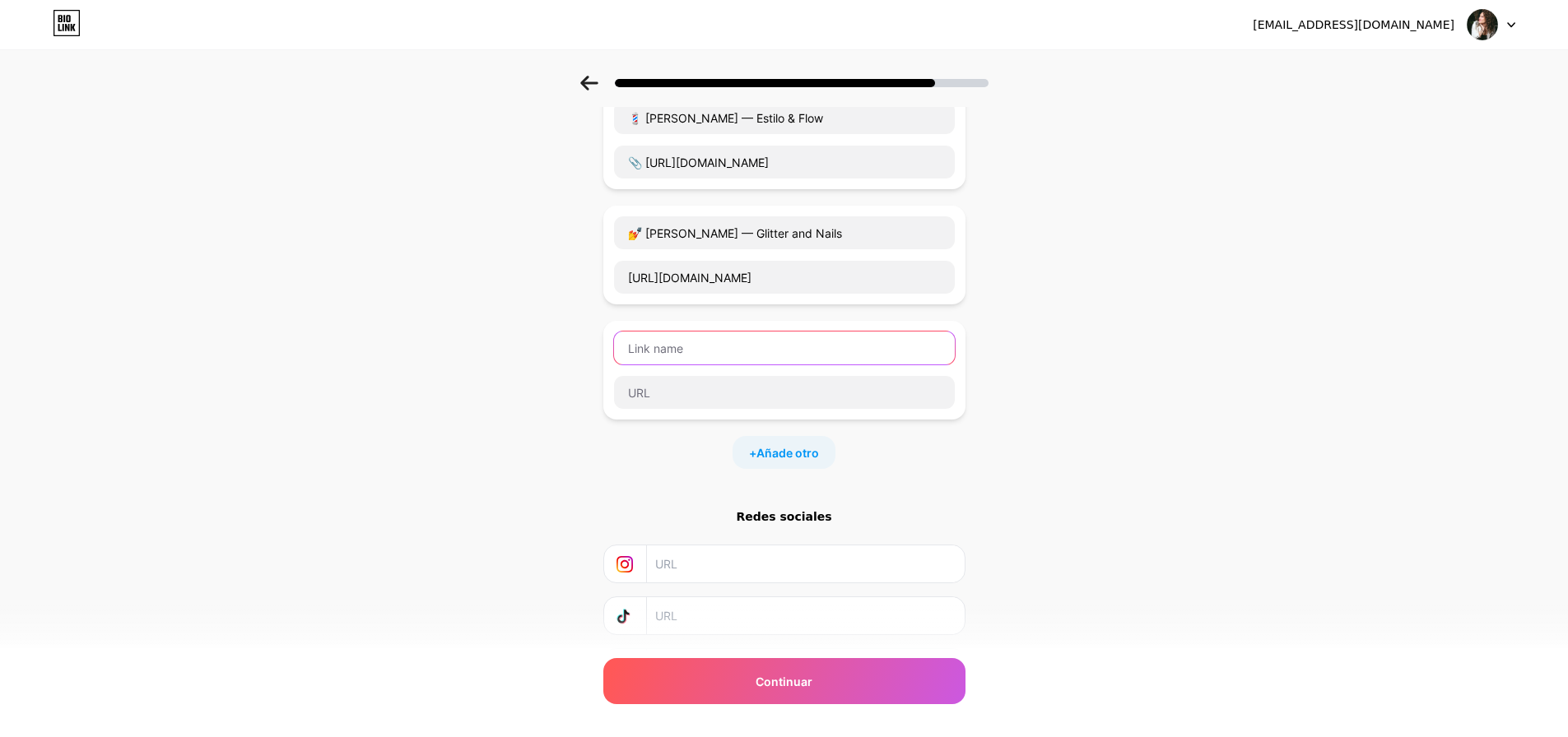
click at [673, 332] on input "text" at bounding box center [784, 348] width 341 height 33
paste input "👁️‍🗨️ [PERSON_NAME] — Mirada XL"
type input "👁️‍🗨️ [PERSON_NAME] — Mirada XL"
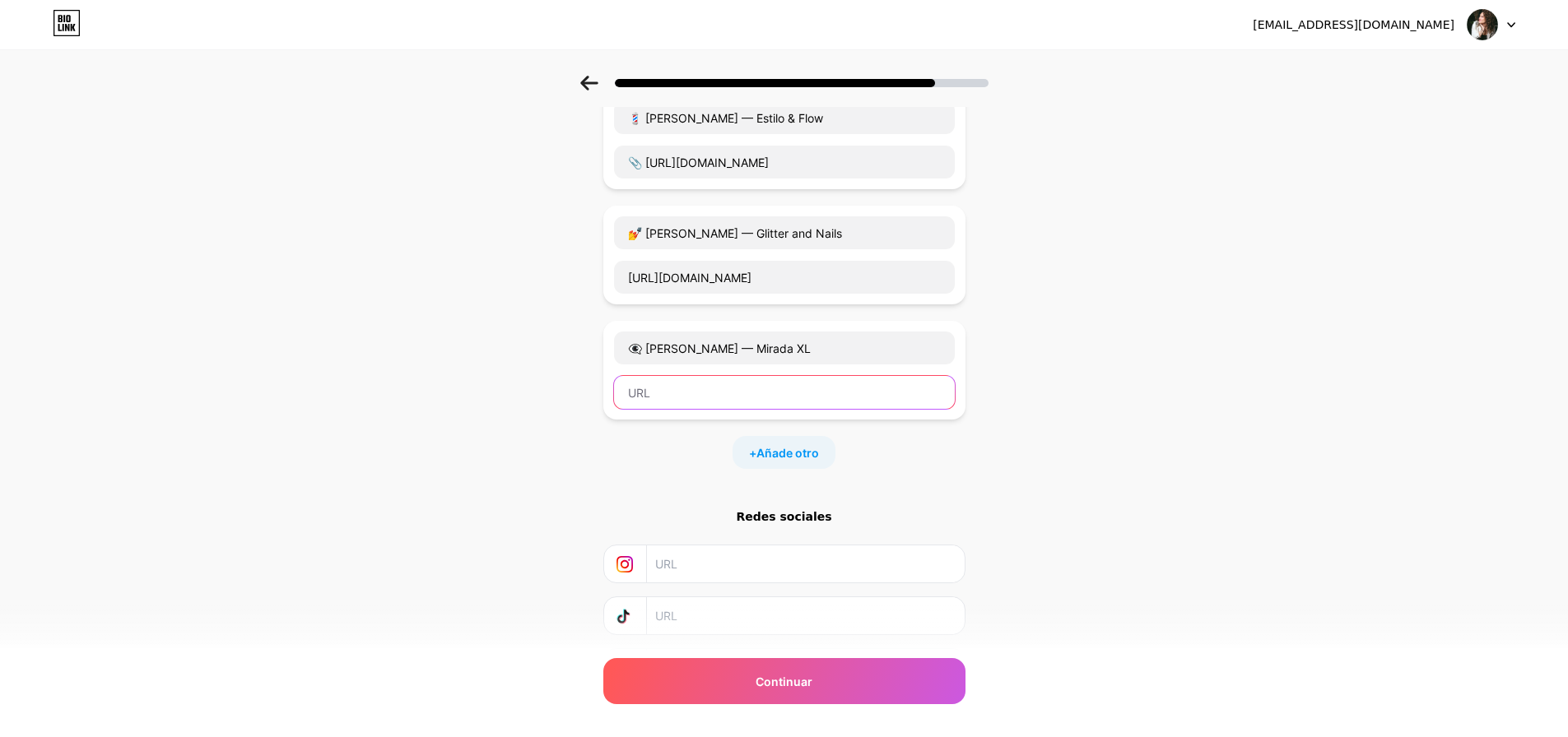
click at [716, 382] on input "text" at bounding box center [784, 393] width 341 height 33
click at [652, 378] on input "text" at bounding box center [784, 393] width 341 height 33
paste input "📎 [URL][DOMAIN_NAME]"
type input "📎 [URL][DOMAIN_NAME]"
click at [790, 446] on font "Añade otro" at bounding box center [788, 452] width 62 height 14
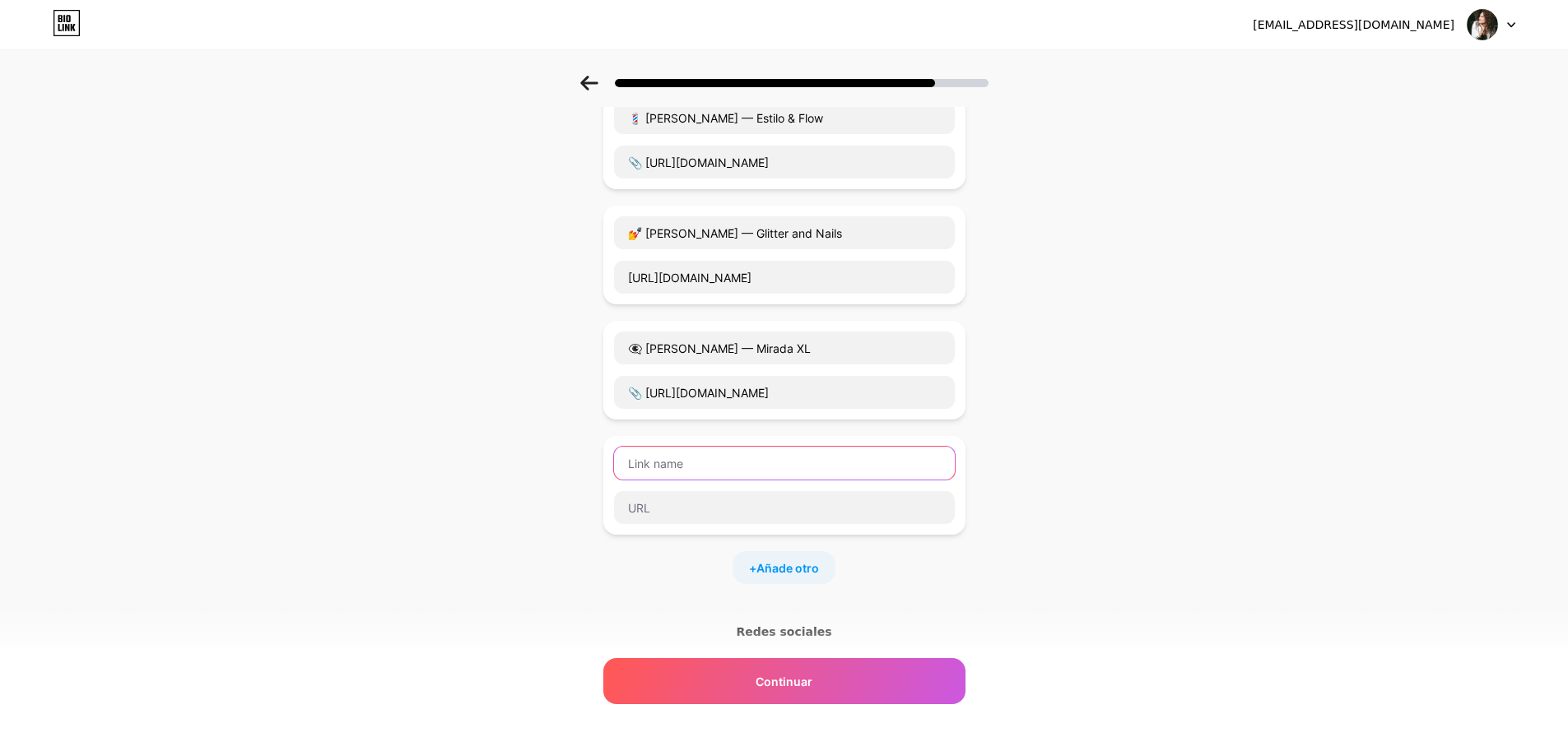
click at [684, 454] on input "text" at bounding box center [784, 463] width 341 height 33
paste input "🤍 [PERSON_NAME] Beauty — [PERSON_NAME], Lifting & Hidralips"
type input "🤍 [PERSON_NAME] Beauty — [PERSON_NAME], Lifting & Hidralips"
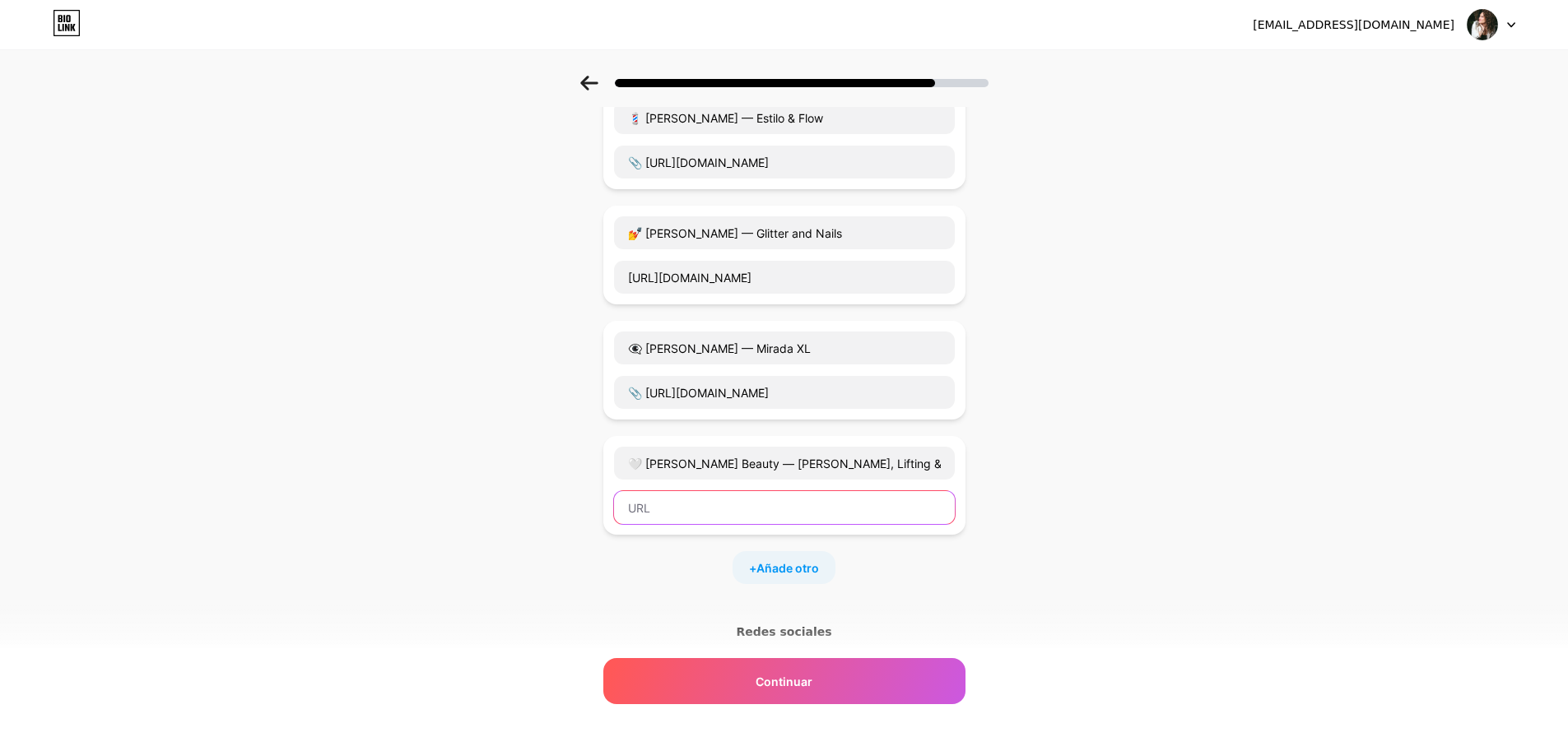
click at [743, 491] on input "text" at bounding box center [784, 508] width 341 height 33
click at [723, 500] on input "text" at bounding box center [784, 508] width 341 height 33
paste input "[URL][DOMAIN_NAME]"
type input "[URL][DOMAIN_NAME]"
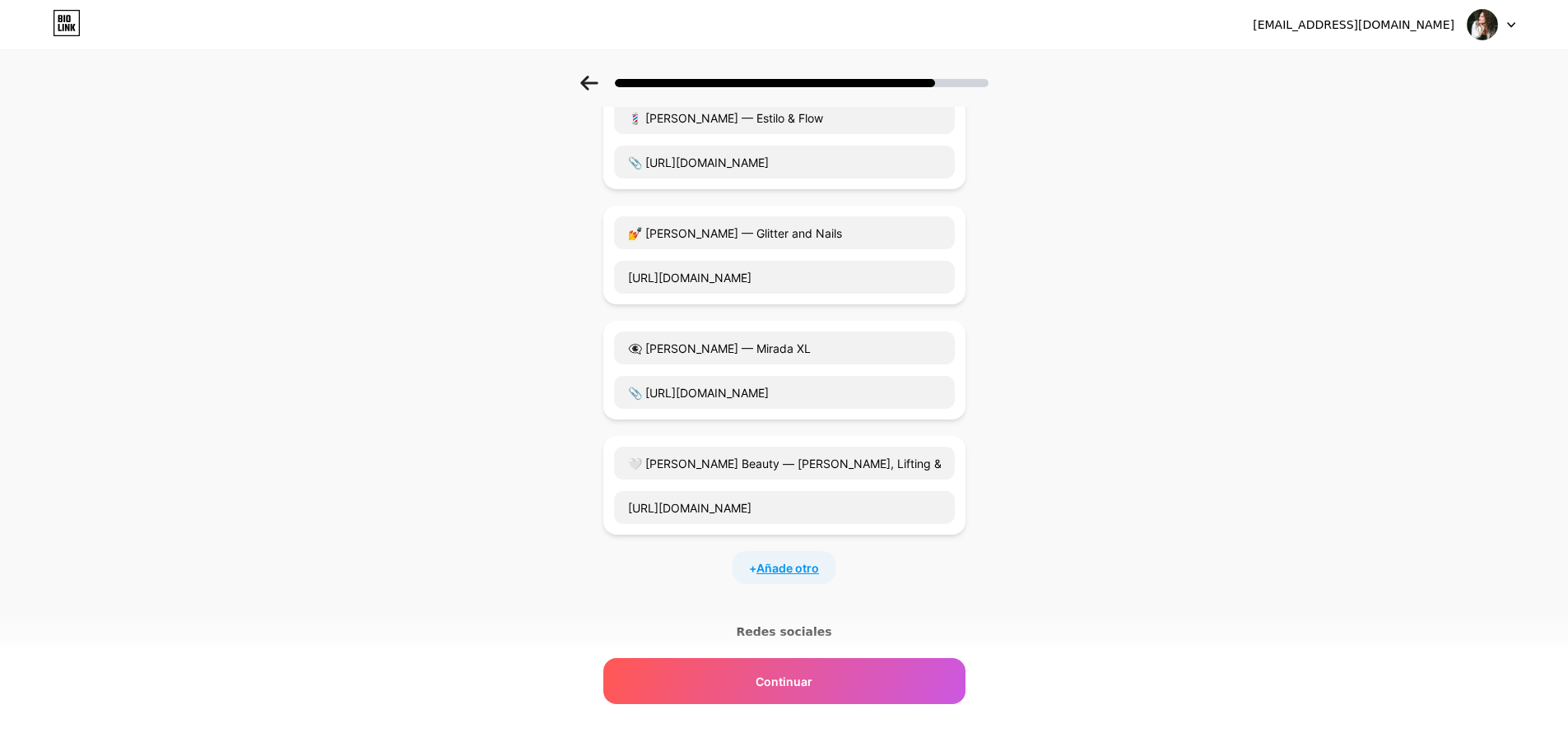
click at [782, 561] on font "Añade otro" at bounding box center [788, 567] width 62 height 14
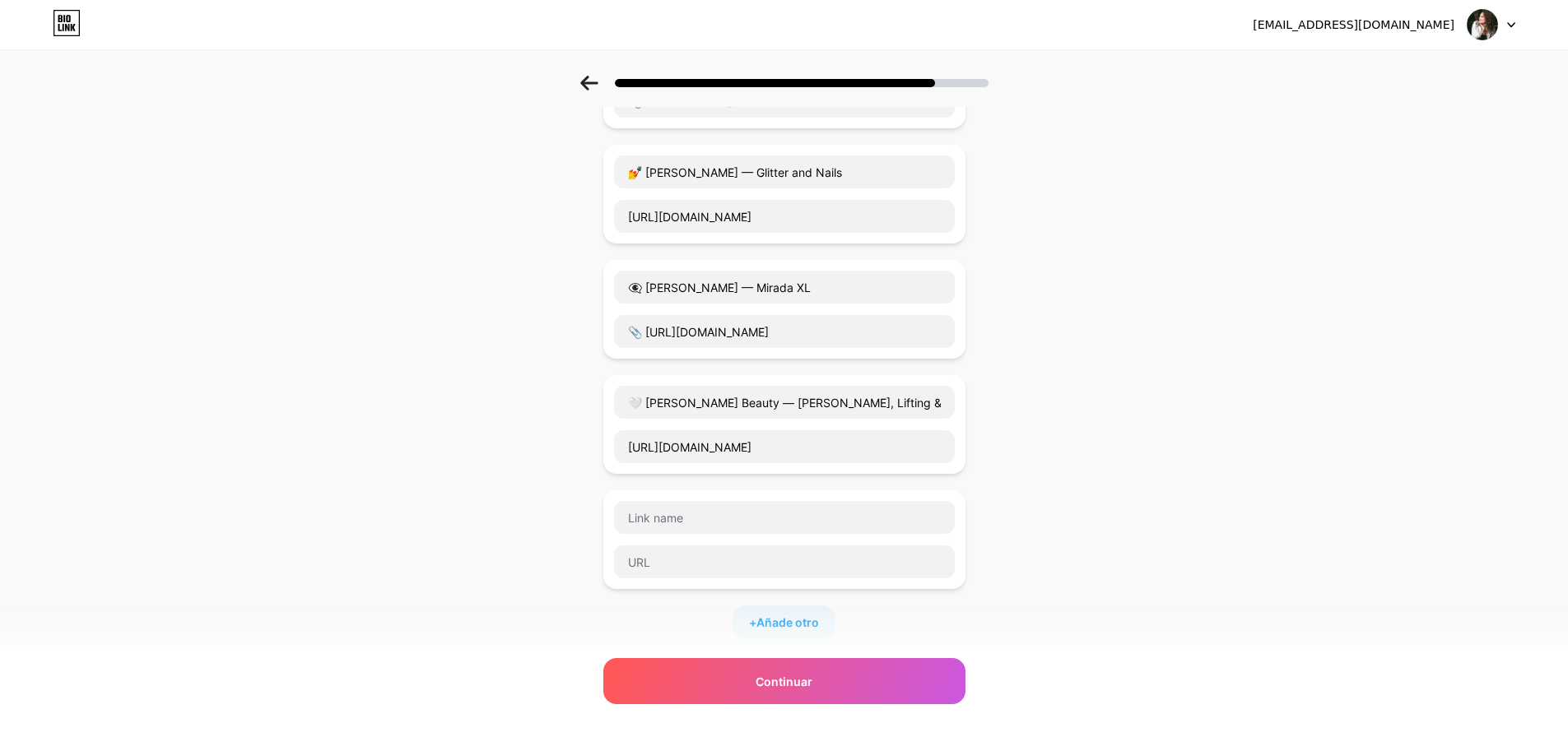
scroll to position [411, 0]
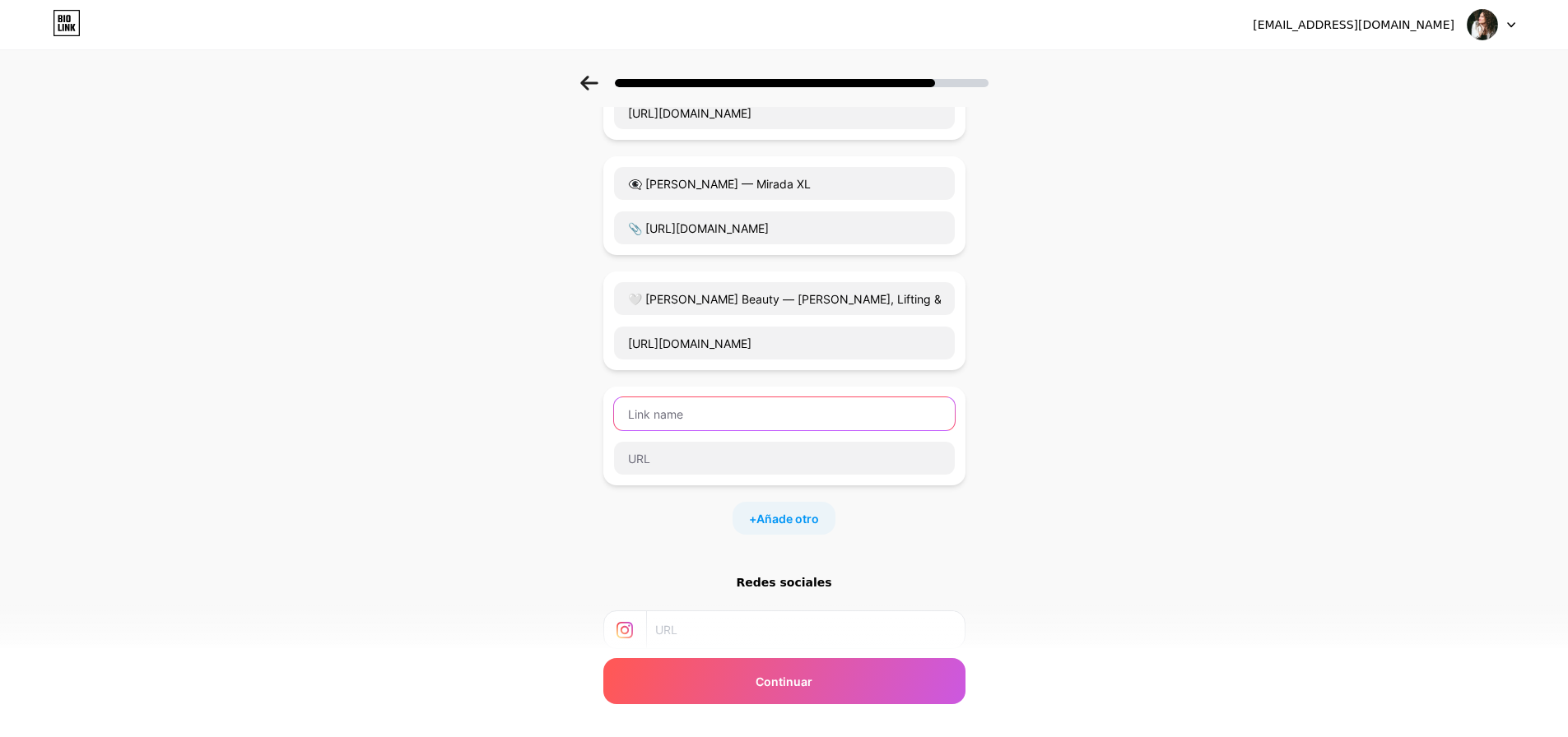
click at [683, 397] on input "text" at bounding box center [784, 414] width 341 height 33
paste input "💄 [PERSON_NAME] — Glam & Maquillaje"
type input "💄 [PERSON_NAME] — Glam & Maquillaje"
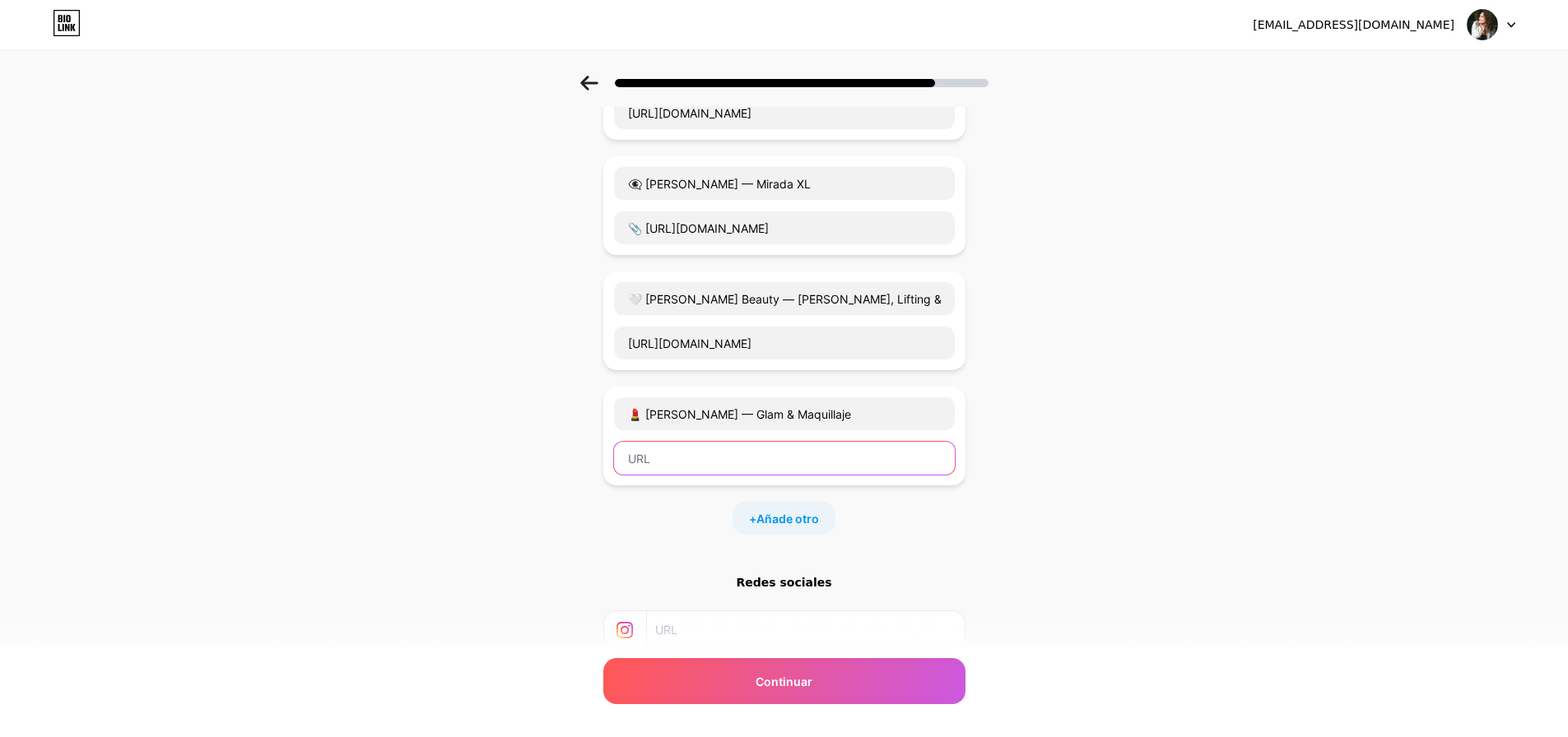
click at [747, 455] on input "text" at bounding box center [784, 458] width 341 height 33
click at [837, 442] on input "text" at bounding box center [784, 458] width 341 height 33
paste input "📎 [URL][DOMAIN_NAME]"
type input "📎 [URL][DOMAIN_NAME]"
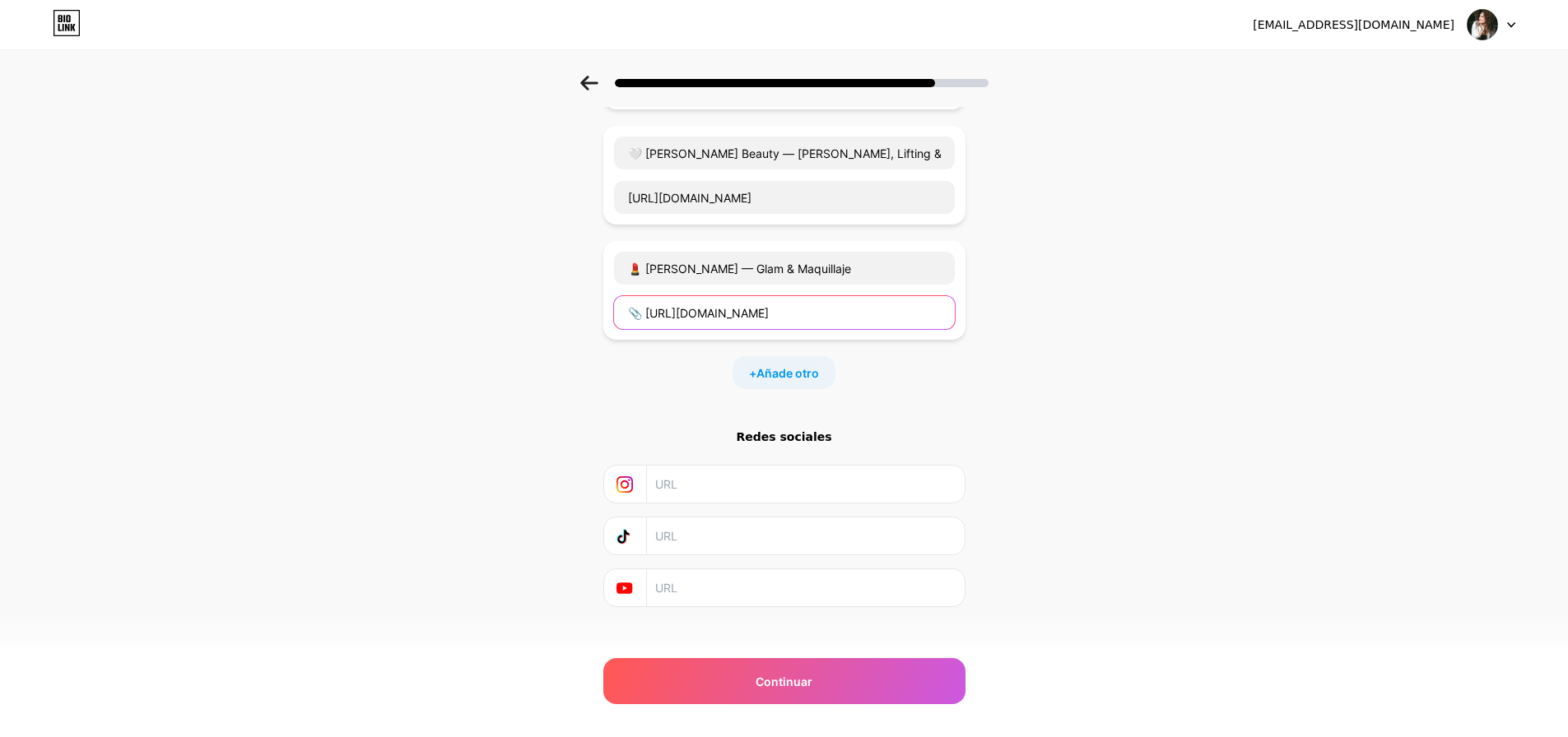
scroll to position [558, 0]
click at [736, 472] on input "text" at bounding box center [804, 482] width 299 height 37
click at [684, 471] on input "text" at bounding box center [804, 482] width 299 height 37
paste input "[URL][DOMAIN_NAME]"
type input "[URL][DOMAIN_NAME]"
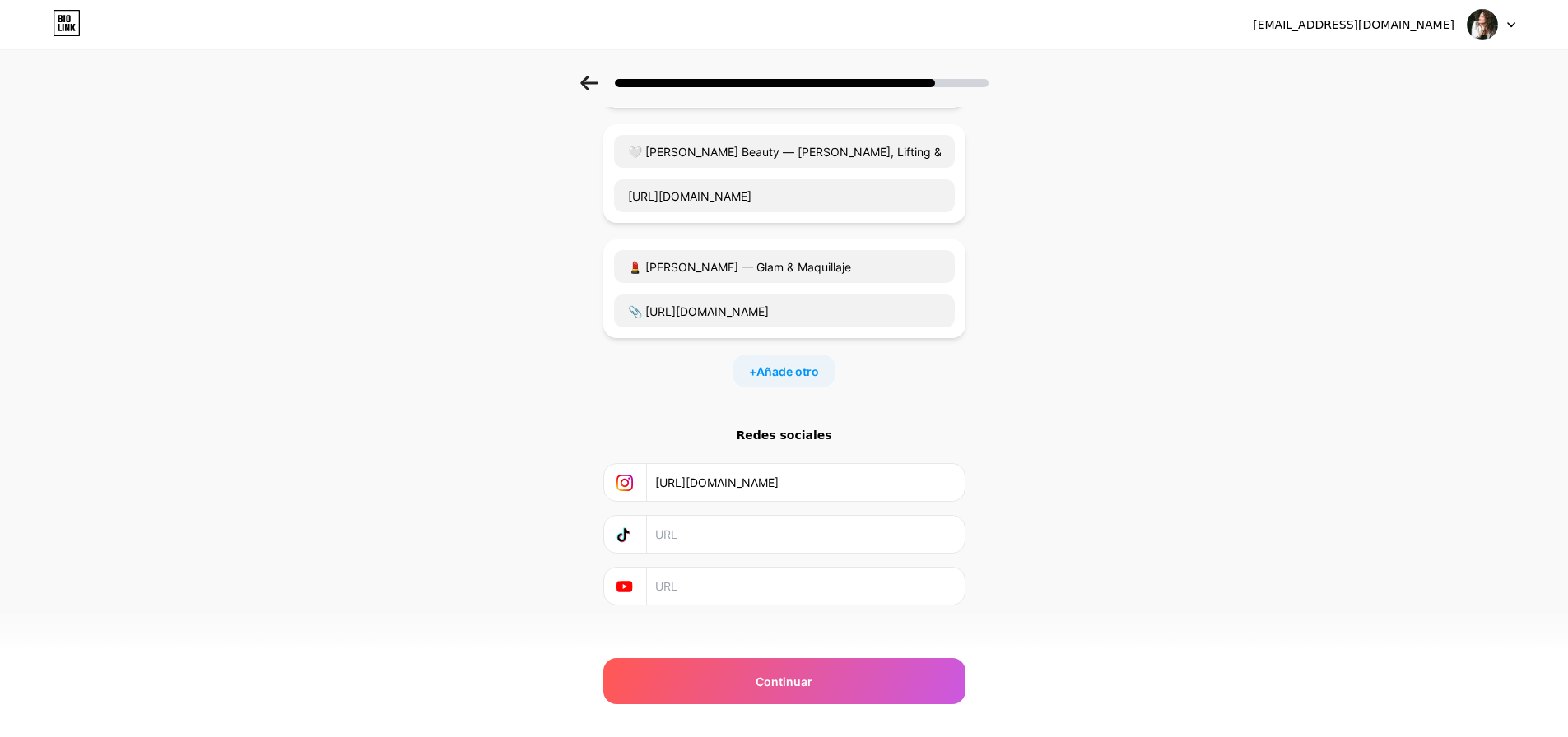
click at [853, 516] on input "text" at bounding box center [804, 534] width 299 height 37
drag, startPoint x: 705, startPoint y: 561, endPoint x: 702, endPoint y: 532, distance: 29.2
click at [705, 567] on input "text" at bounding box center [804, 585] width 299 height 37
click at [699, 516] on input "text" at bounding box center [804, 534] width 299 height 37
paste input "[URL][DOMAIN_NAME]"
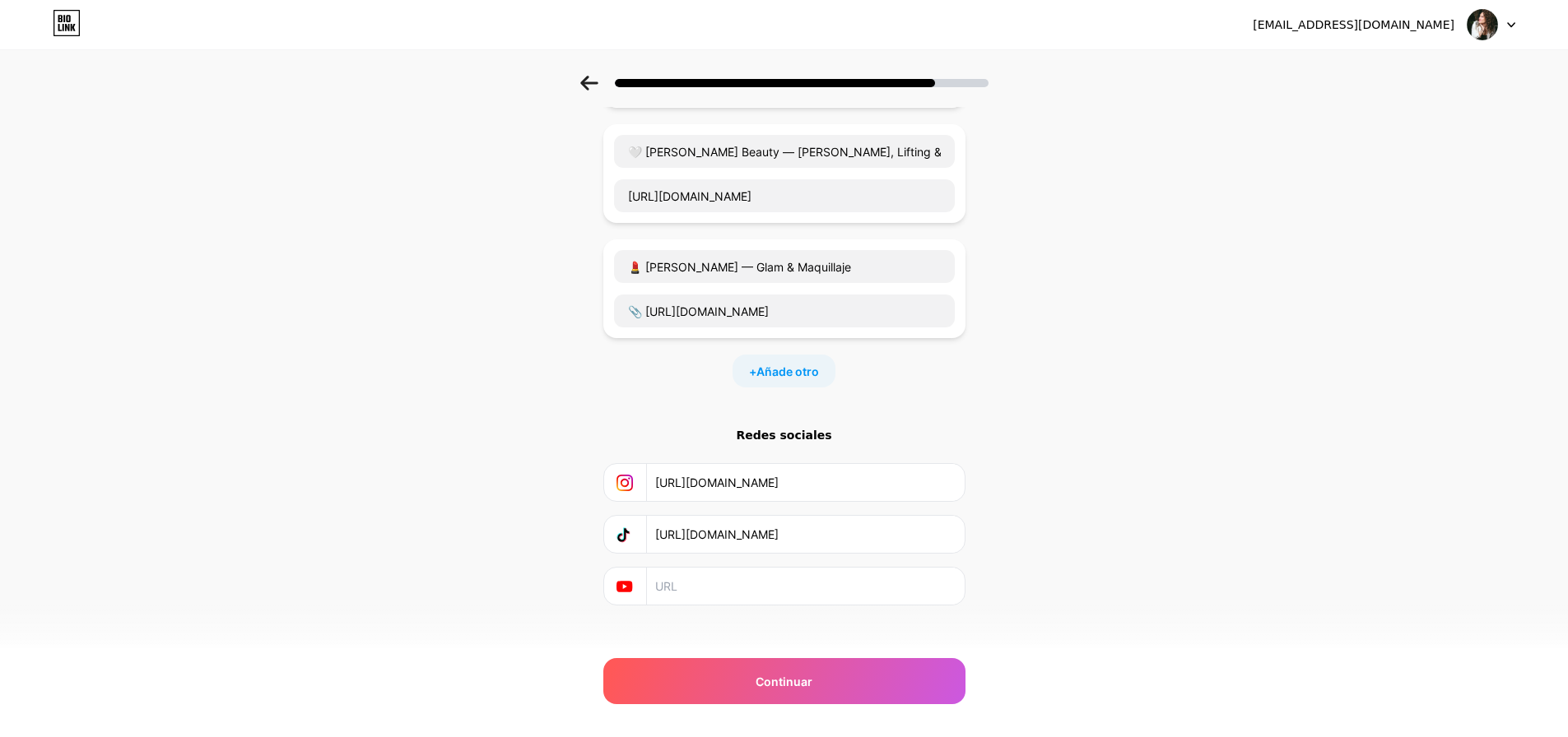
scroll to position [0, 103]
type input "[URL][DOMAIN_NAME]"
click at [911, 684] on div "Continuar" at bounding box center [784, 680] width 362 height 46
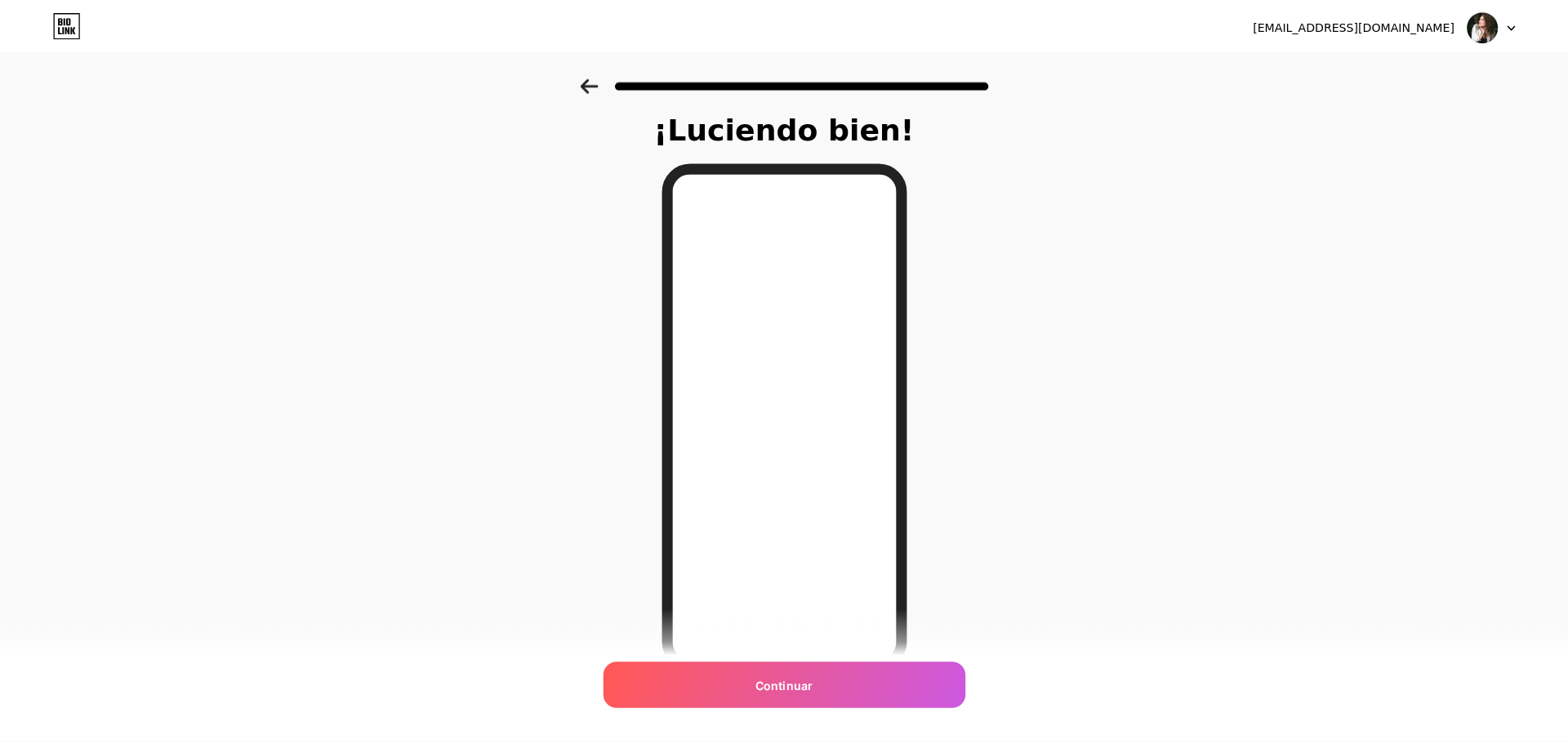
scroll to position [0, 0]
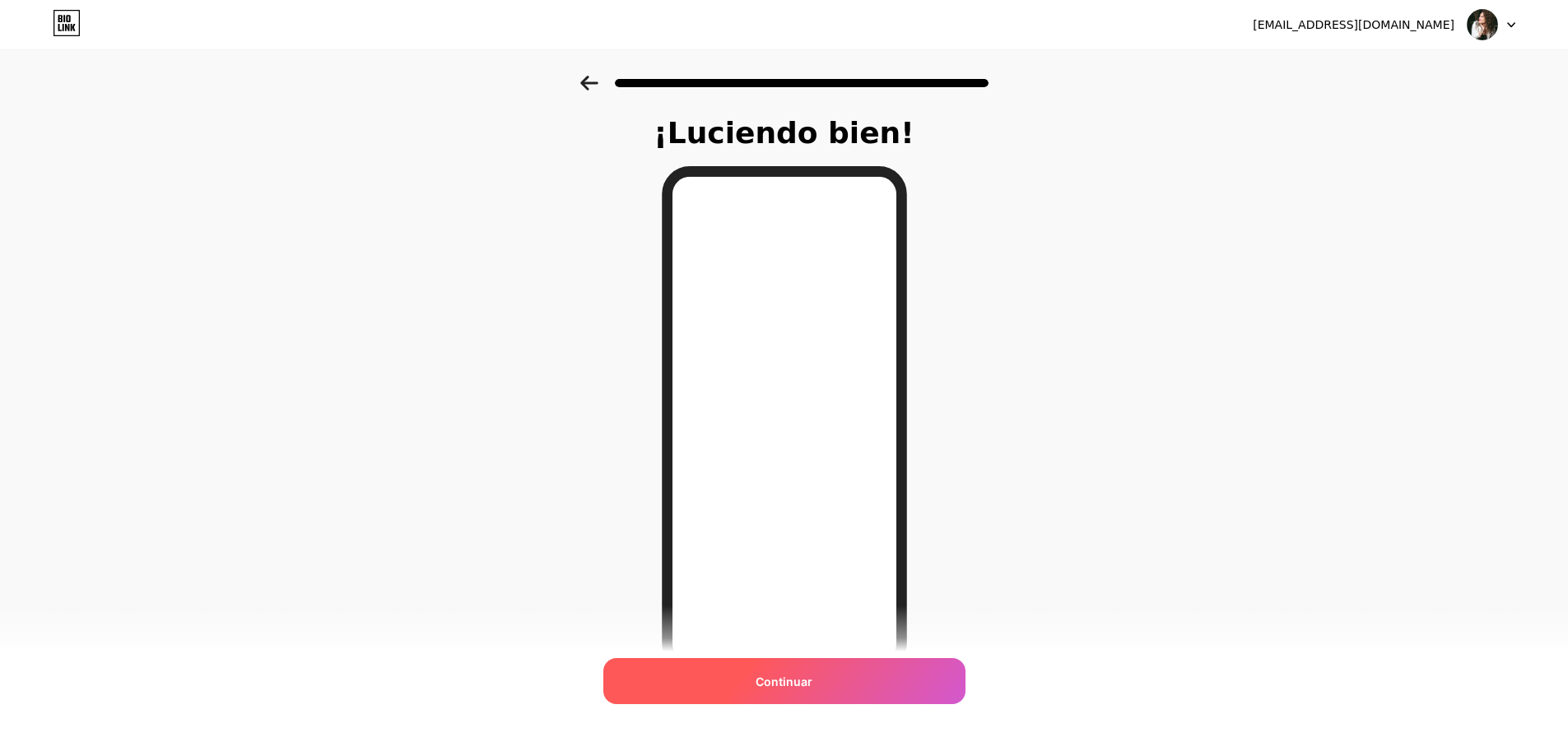
click at [834, 679] on div "Continuar" at bounding box center [784, 680] width 362 height 46
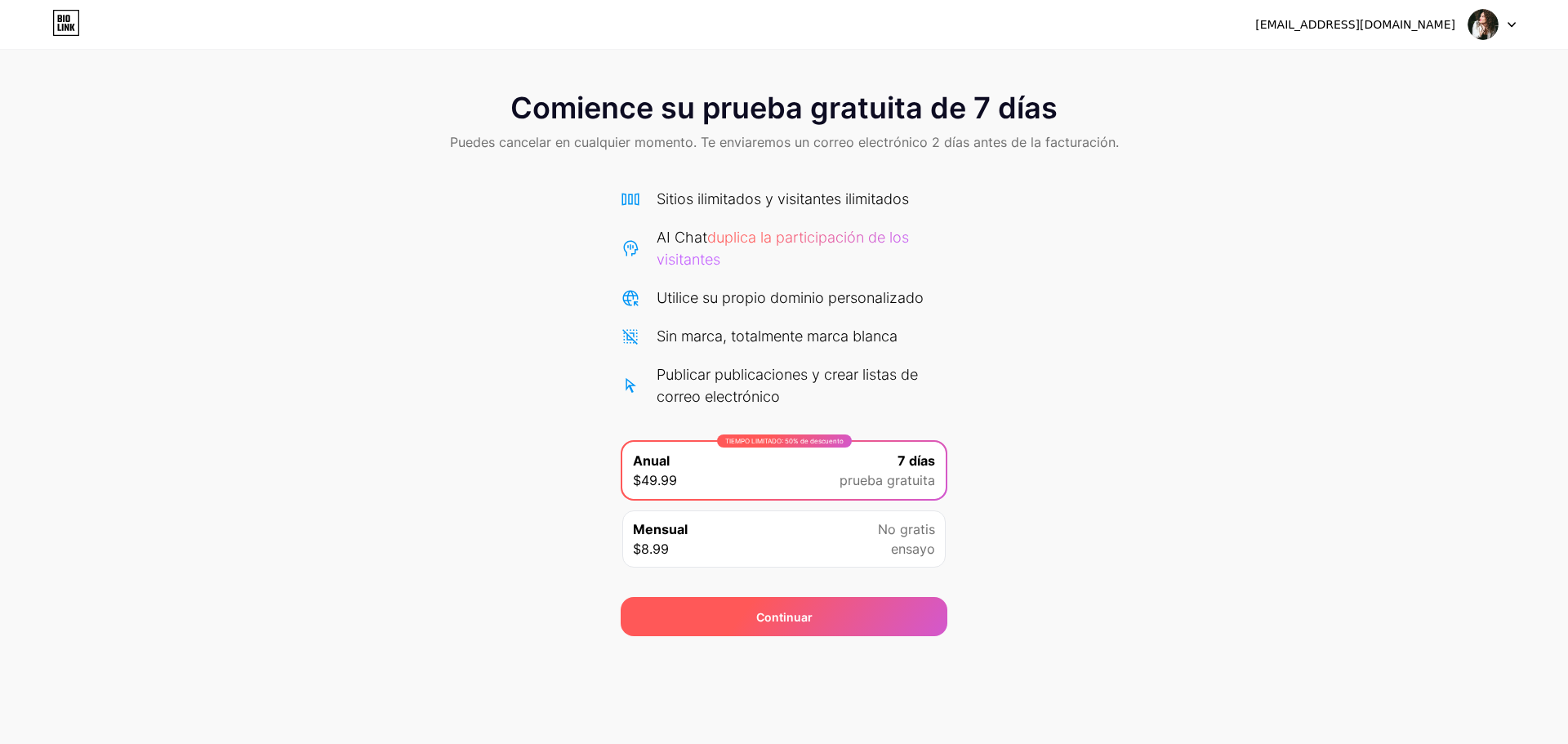
click at [753, 622] on div "Continuar" at bounding box center [784, 616] width 326 height 39
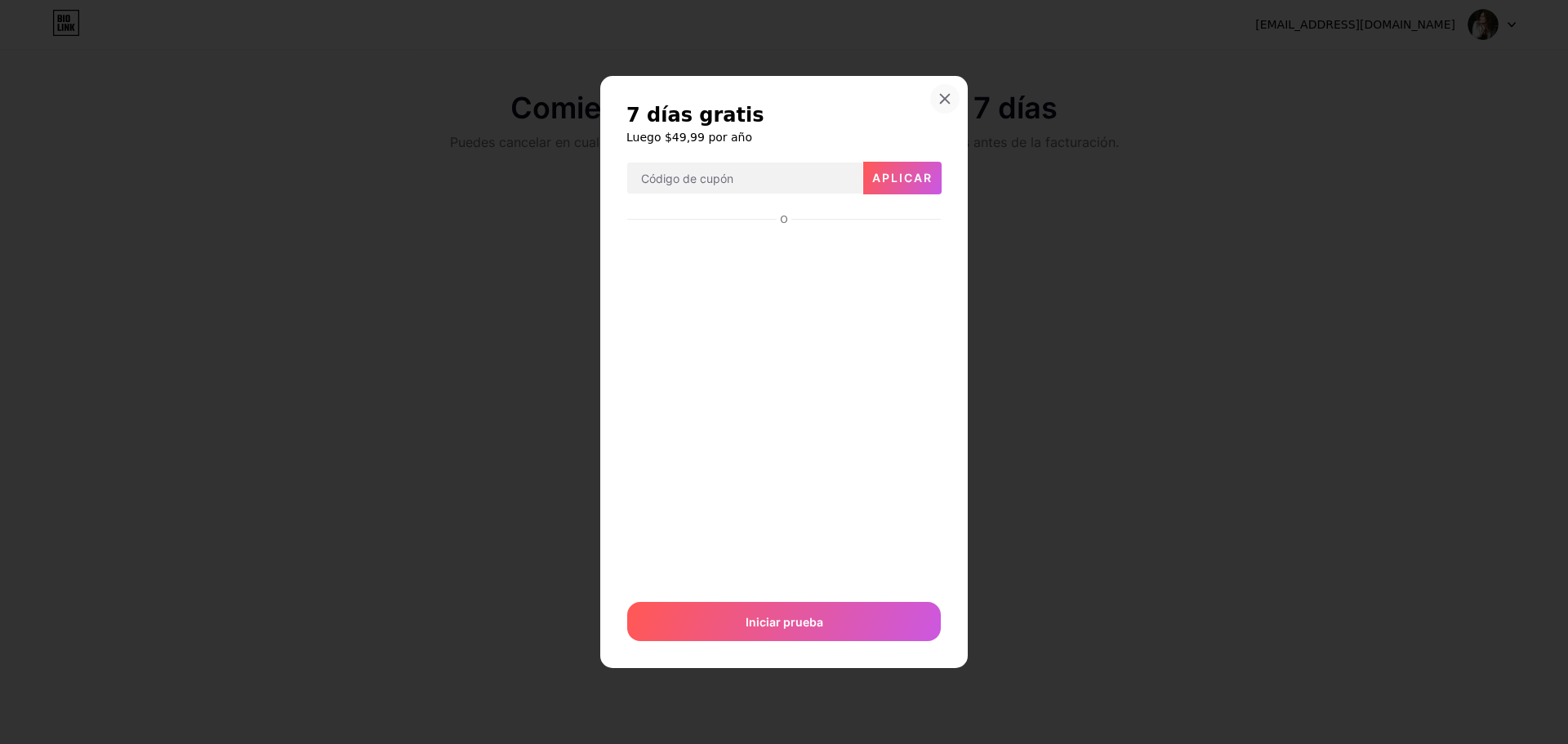
click at [943, 83] on div "7 [PERSON_NAME] gratis Luego $49,99 por año Aplicar O Iniciar prueba" at bounding box center [784, 373] width 367 height 593
click at [943, 102] on icon at bounding box center [945, 99] width 9 height 9
